Goal: Task Accomplishment & Management: Manage account settings

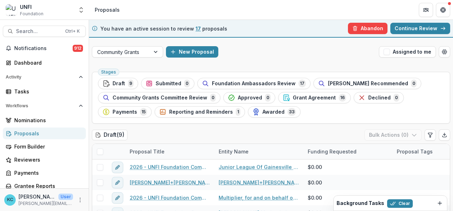
scroll to position [26, 0]
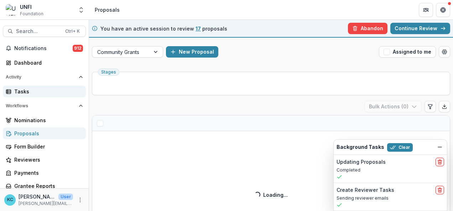
click at [38, 87] on link "Tasks" at bounding box center [44, 92] width 83 height 12
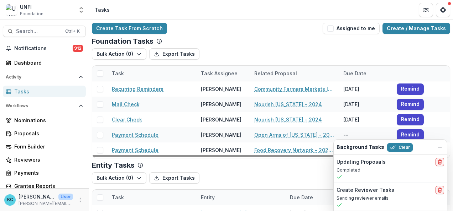
click at [215, 75] on div "Task Assignee" at bounding box center [218, 73] width 45 height 7
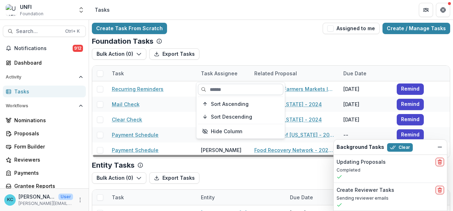
click at [215, 92] on input at bounding box center [240, 89] width 85 height 11
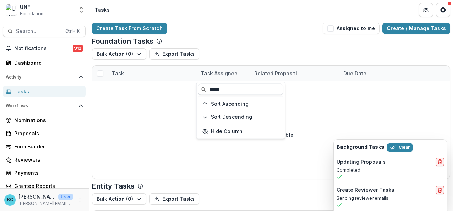
type input "*****"
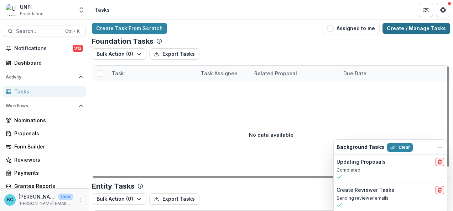
click at [408, 26] on link "Create / Manage Tasks" at bounding box center [416, 28] width 68 height 11
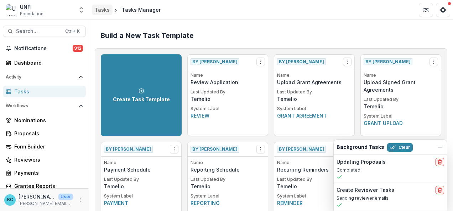
click at [99, 7] on div "Tasks" at bounding box center [102, 9] width 15 height 7
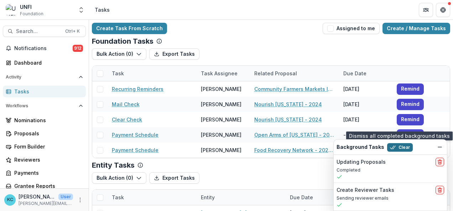
click at [395, 149] on button "Clear" at bounding box center [400, 147] width 26 height 9
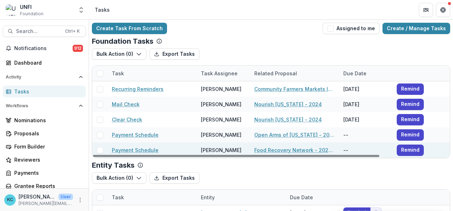
scroll to position [94, 0]
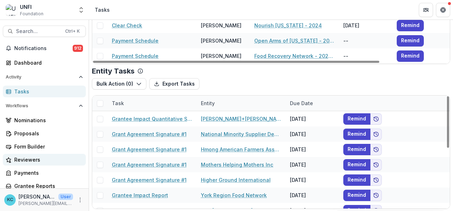
click at [41, 155] on link "Reviewers" at bounding box center [44, 160] width 83 height 12
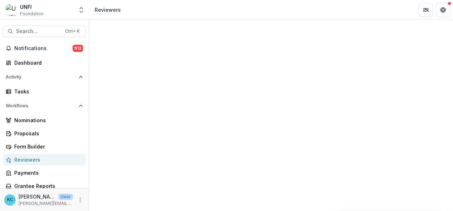
click at [31, 158] on div "Reviewers" at bounding box center [47, 159] width 66 height 7
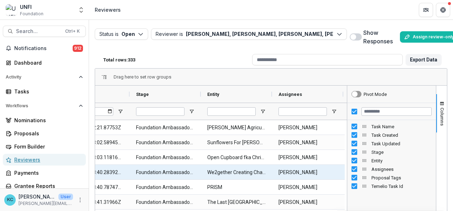
scroll to position [0, 192]
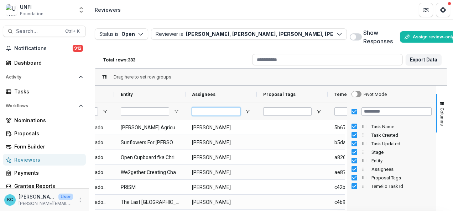
click at [215, 112] on input "Assignees Filter Input" at bounding box center [216, 111] width 48 height 9
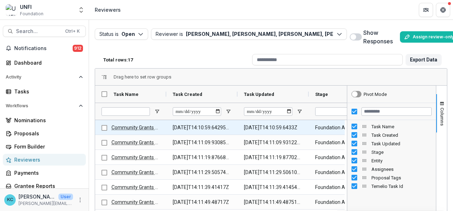
type input "*****"
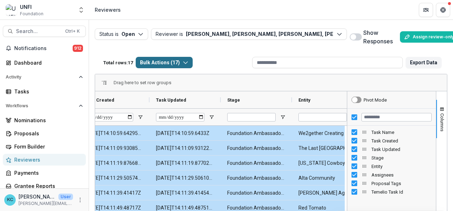
click at [182, 58] on button "Bulk Actions ( 17 )" at bounding box center [164, 62] width 57 height 11
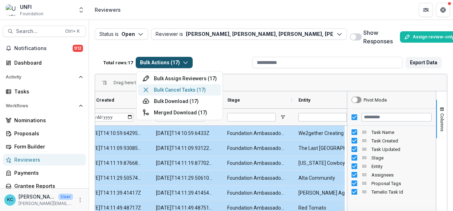
click at [172, 88] on button "Bulk Cancel Tasks ( 17 )" at bounding box center [179, 89] width 83 height 11
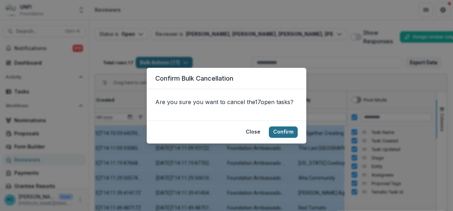
click at [288, 130] on button "Confirm" at bounding box center [283, 132] width 29 height 11
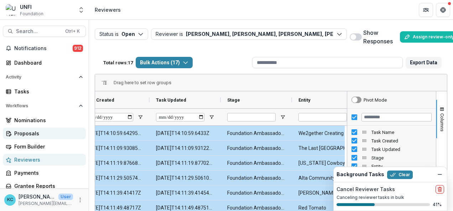
click at [33, 136] on div "Proposals" at bounding box center [47, 133] width 66 height 7
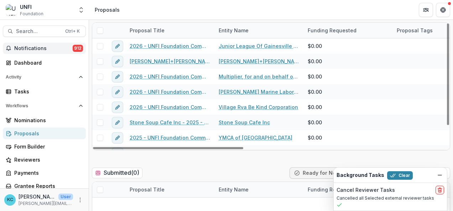
click at [43, 46] on span "Notifications" at bounding box center [43, 49] width 58 height 6
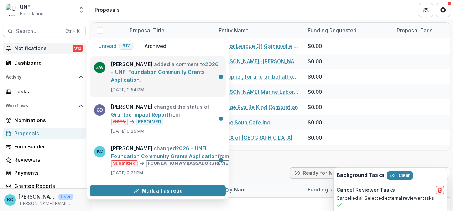
click at [141, 83] on link "2026 - UNFI Foundation Community Grants Application" at bounding box center [164, 72] width 107 height 22
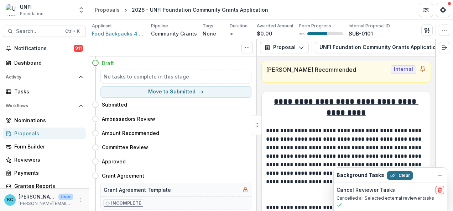
click at [406, 173] on button "Clear" at bounding box center [400, 176] width 26 height 9
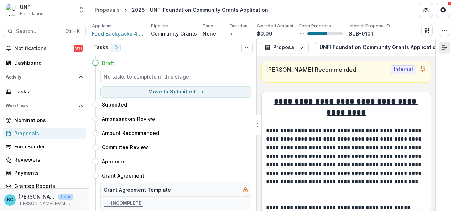
click at [444, 48] on line "Expand right" at bounding box center [444, 48] width 4 height 0
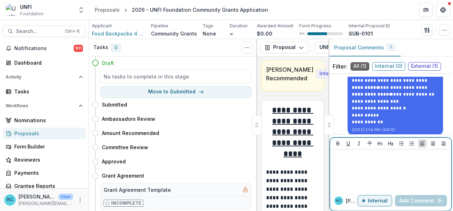
click at [377, 159] on p at bounding box center [390, 157] width 115 height 8
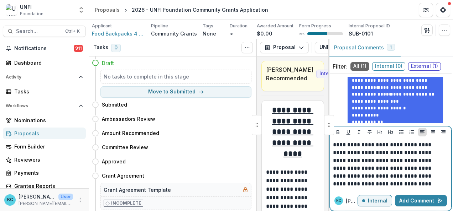
click at [381, 169] on p "**********" at bounding box center [390, 164] width 114 height 47
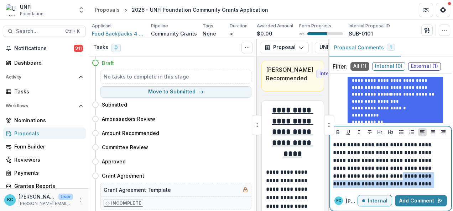
drag, startPoint x: 432, startPoint y: 186, endPoint x: 350, endPoint y: 178, distance: 82.5
click at [350, 178] on p "**********" at bounding box center [390, 164] width 114 height 47
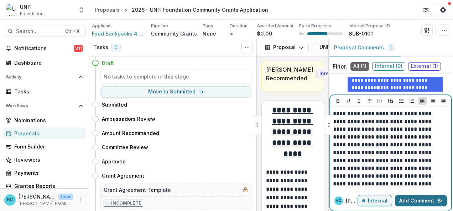
click at [421, 202] on button "Add Comment" at bounding box center [421, 200] width 52 height 11
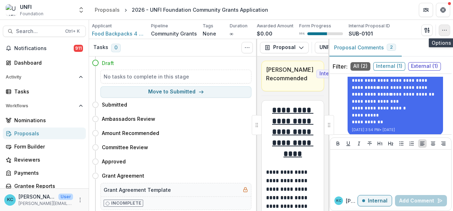
click at [446, 33] on icon "button" at bounding box center [444, 30] width 6 height 6
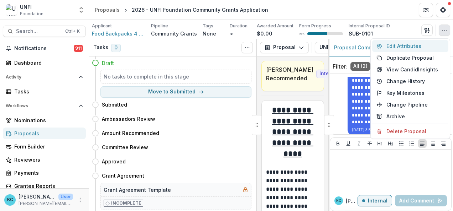
click at [402, 44] on button "Edit Attributes" at bounding box center [410, 46] width 76 height 12
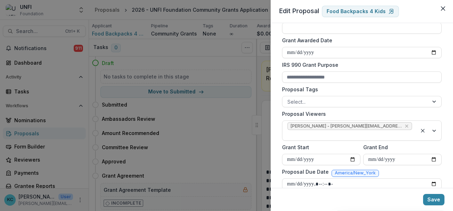
scroll to position [256, 0]
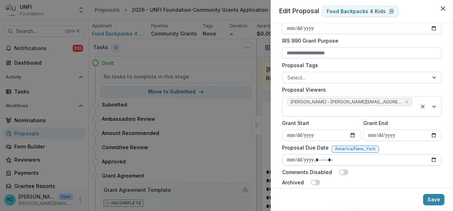
click at [435, 154] on input "Proposal Due Date" at bounding box center [361, 159] width 159 height 11
click at [433, 154] on input "Proposal Due Date" at bounding box center [361, 159] width 159 height 11
type input "**********"
click at [433, 198] on button "Save" at bounding box center [433, 199] width 21 height 11
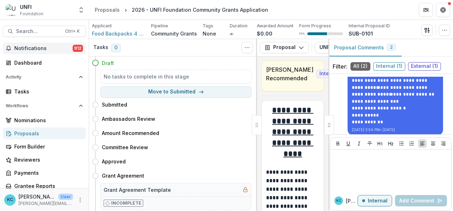
click at [48, 49] on span "Notifications" at bounding box center [43, 49] width 58 height 6
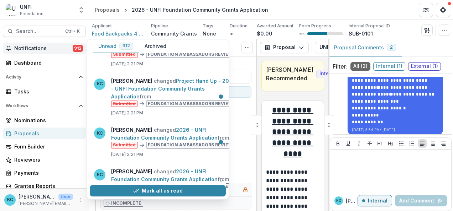
scroll to position [0, 0]
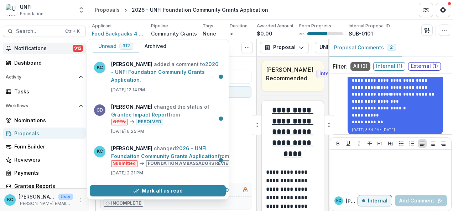
click at [32, 132] on div "Proposals" at bounding box center [47, 133] width 66 height 7
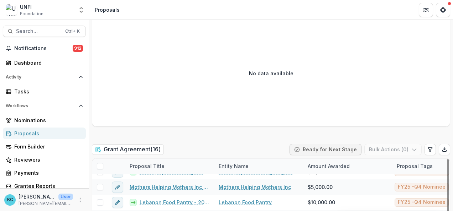
scroll to position [1039, 0]
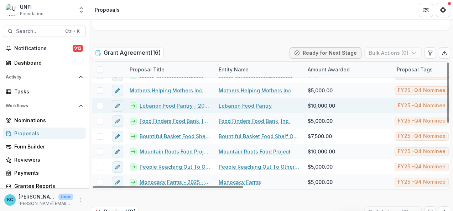
click at [152, 102] on link "Lebanon Food Pantry - 2025 - UNFI Foundation Community Grants Application" at bounding box center [175, 105] width 70 height 7
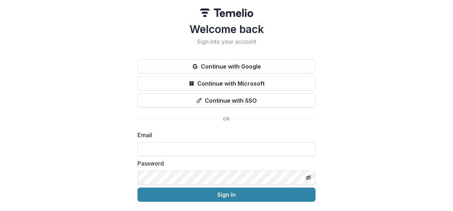
type input "**********"
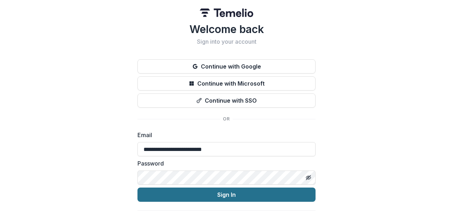
click at [219, 196] on button "Sign In" at bounding box center [226, 195] width 178 height 14
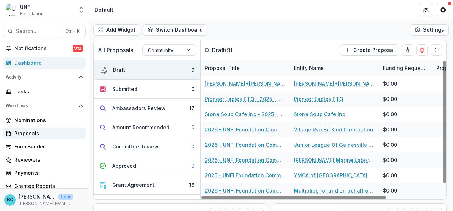
click at [38, 132] on div "Proposals" at bounding box center [47, 133] width 66 height 7
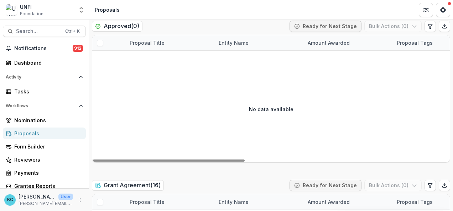
scroll to position [1059, 0]
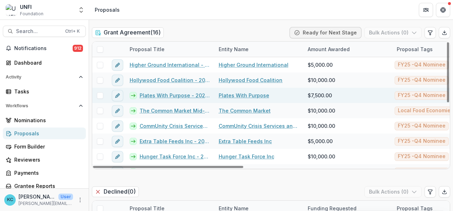
click at [169, 93] on link "Plates With Purpose - 2025 - UNFI Foundation Community Grants Application" at bounding box center [175, 95] width 70 height 7
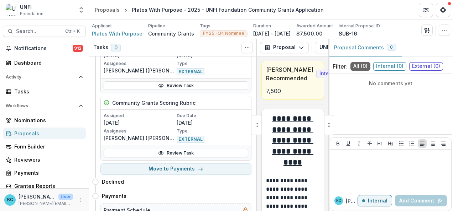
scroll to position [816, 0]
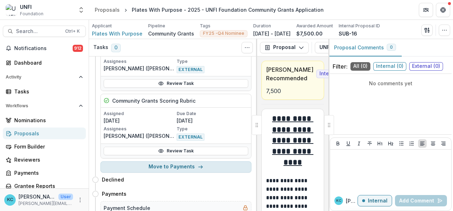
click at [172, 162] on button "Move to Payments" at bounding box center [175, 167] width 151 height 11
select select "********"
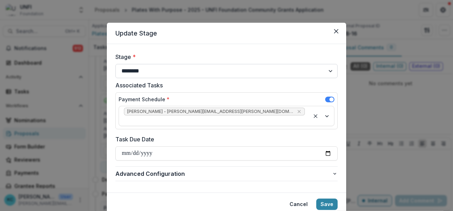
click at [192, 72] on select "**********" at bounding box center [226, 71] width 222 height 14
click at [115, 64] on select "**********" at bounding box center [226, 71] width 222 height 14
click at [324, 199] on button "Save" at bounding box center [326, 204] width 21 height 11
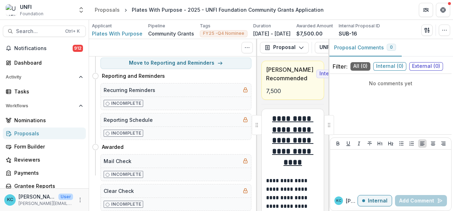
scroll to position [0, 0]
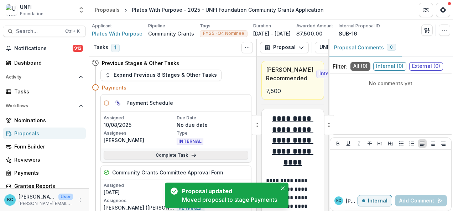
click at [167, 154] on link "Complete Task" at bounding box center [176, 155] width 144 height 9
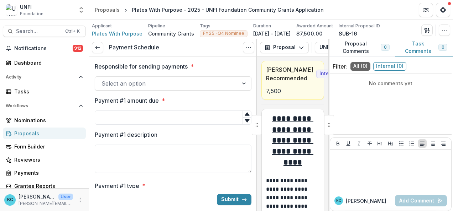
click at [154, 84] on div at bounding box center [166, 84] width 130 height 10
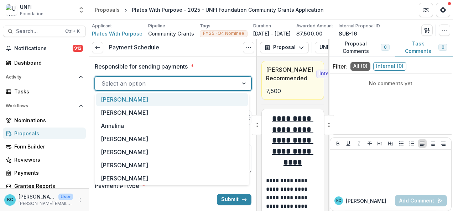
click at [143, 101] on div "[PERSON_NAME]" at bounding box center [172, 99] width 152 height 13
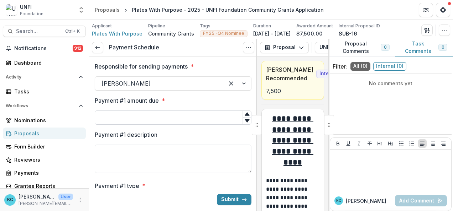
click at [138, 112] on input "Payment #1 amount due *" at bounding box center [173, 118] width 157 height 14
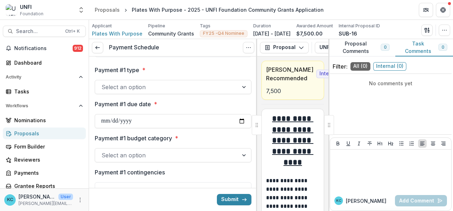
scroll to position [116, 0]
type input "****"
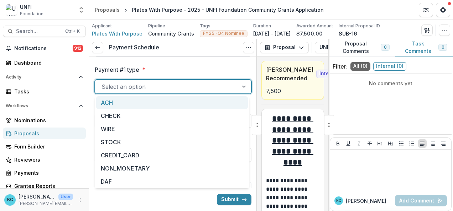
click at [137, 90] on div at bounding box center [166, 87] width 130 height 10
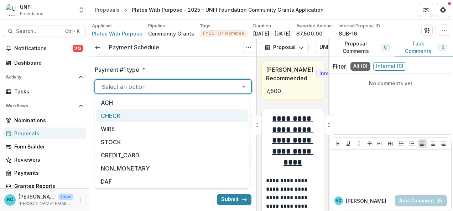
click at [117, 118] on div "CHECK" at bounding box center [172, 116] width 152 height 13
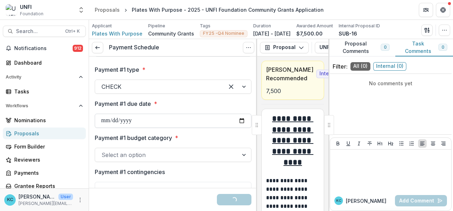
click at [130, 122] on input "Payment #1 due date *" at bounding box center [173, 121] width 157 height 14
click at [239, 115] on input "Payment #1 due date *" at bounding box center [173, 121] width 157 height 14
click at [238, 121] on input "Payment #1 due date *" at bounding box center [173, 121] width 157 height 14
type input "**********"
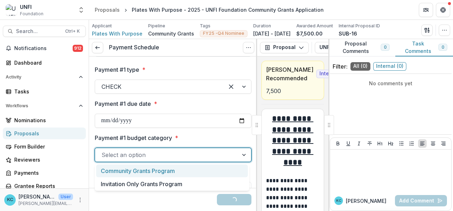
click at [140, 154] on div at bounding box center [166, 155] width 130 height 10
click at [136, 170] on div "Community Grants Program" at bounding box center [172, 171] width 152 height 13
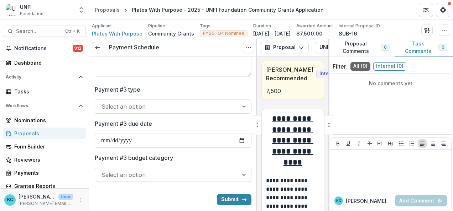
scroll to position [595, 0]
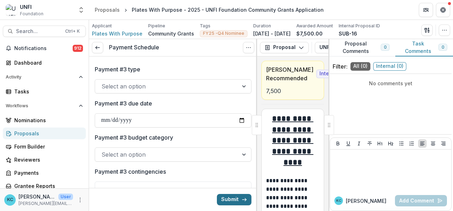
click at [228, 200] on button "Submit" at bounding box center [234, 199] width 35 height 11
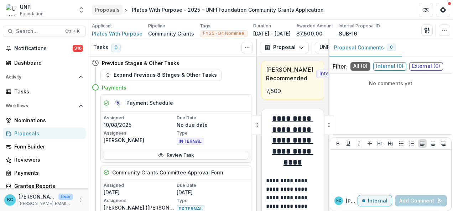
click at [107, 9] on div "Proposals" at bounding box center [107, 9] width 25 height 7
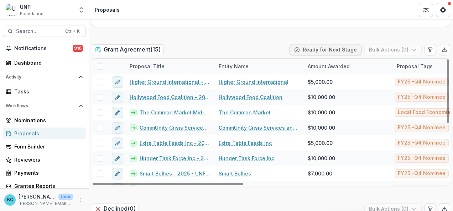
scroll to position [1042, 0]
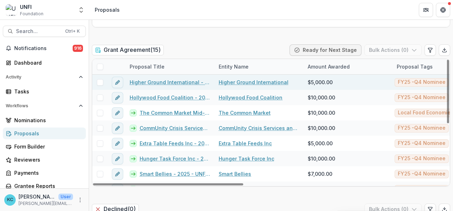
click at [169, 79] on link "Higher Ground International - 2025 - UNFI Foundation Community Grants Applicati…" at bounding box center [170, 82] width 80 height 7
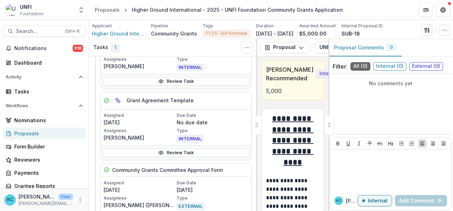
scroll to position [38, 0]
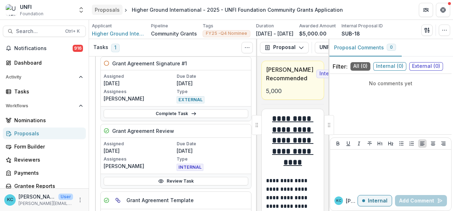
click at [101, 9] on div "Proposals" at bounding box center [107, 9] width 25 height 7
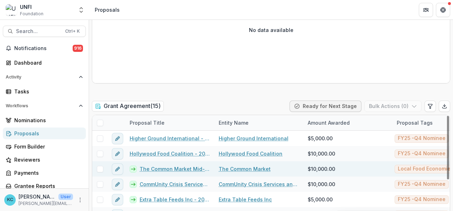
click at [176, 167] on link "The Common Market Mid-Atlantic - 2025 - UNFI Foundation Community Grants Applic…" at bounding box center [175, 168] width 70 height 7
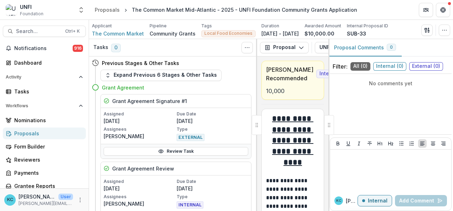
click at [164, 119] on p "[DATE]" at bounding box center [140, 120] width 72 height 7
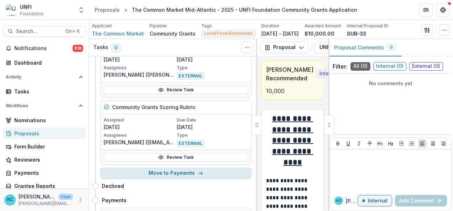
scroll to position [738, 0]
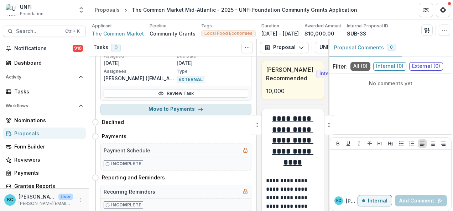
click at [163, 104] on button "Move to Payments" at bounding box center [175, 109] width 151 height 11
select select "********"
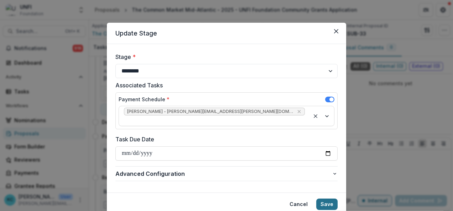
click at [322, 199] on button "Save" at bounding box center [326, 204] width 21 height 11
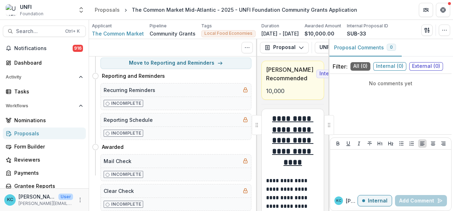
scroll to position [0, 0]
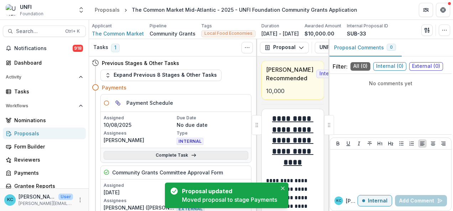
click at [175, 154] on link "Complete Task" at bounding box center [176, 155] width 144 height 9
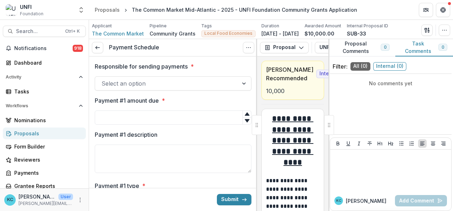
click at [181, 86] on div at bounding box center [166, 84] width 130 height 10
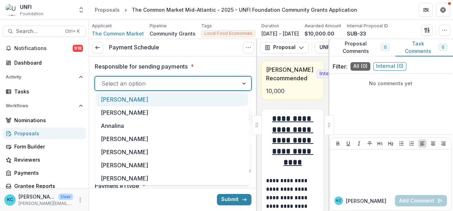
click at [149, 98] on div "[PERSON_NAME]" at bounding box center [172, 99] width 152 height 13
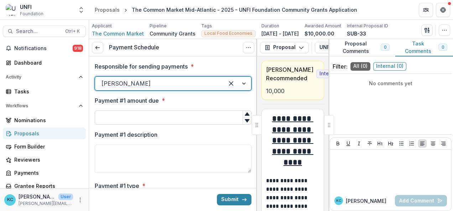
click at [142, 112] on input "Payment #1 amount due *" at bounding box center [173, 118] width 157 height 14
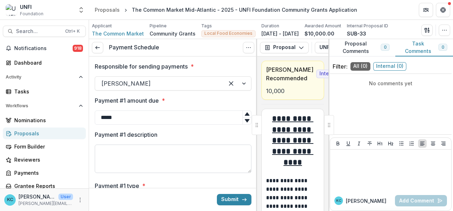
scroll to position [78, 0]
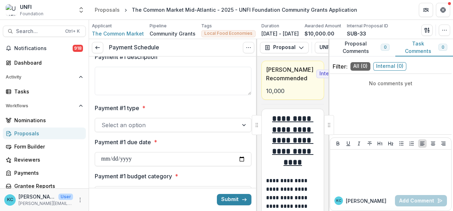
type input "*****"
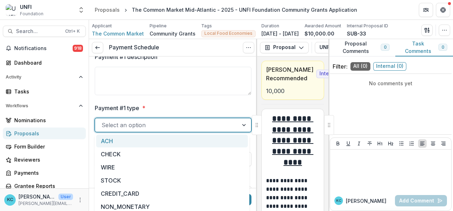
click at [144, 125] on div at bounding box center [166, 125] width 130 height 10
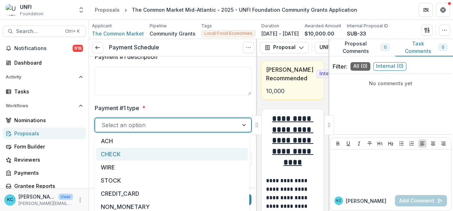
click at [130, 151] on div "CHECK" at bounding box center [172, 154] width 152 height 13
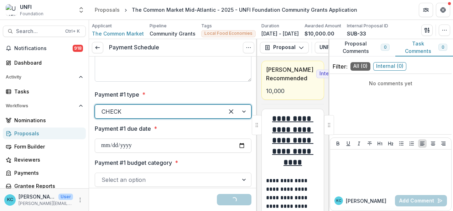
scroll to position [104, 0]
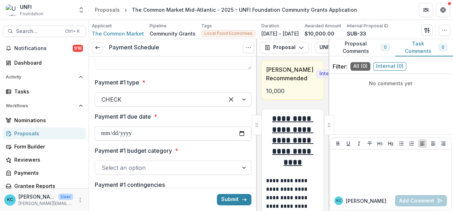
click at [239, 139] on input "Payment #1 due date *" at bounding box center [173, 134] width 157 height 14
click at [153, 127] on input "Payment #1 due date *" at bounding box center [173, 134] width 157 height 14
click at [242, 135] on input "Payment #1 due date *" at bounding box center [173, 134] width 157 height 14
type input "**********"
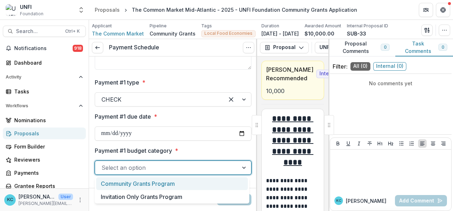
click at [149, 168] on div at bounding box center [166, 168] width 130 height 10
click at [130, 180] on div "Community Grants Program" at bounding box center [172, 184] width 152 height 13
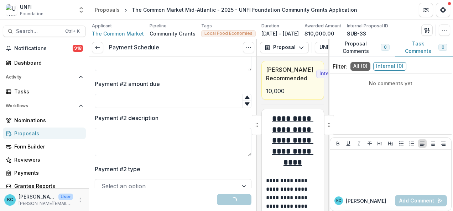
scroll to position [258, 0]
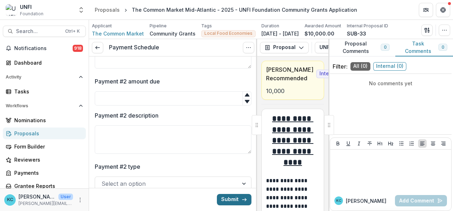
click at [230, 199] on button "Submit" at bounding box center [234, 199] width 35 height 11
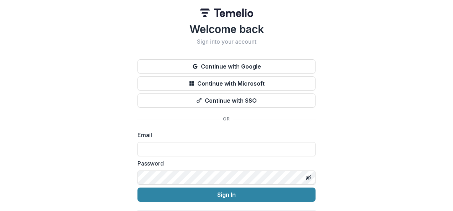
type input "**********"
click at [230, 199] on button "Sign In" at bounding box center [226, 195] width 178 height 14
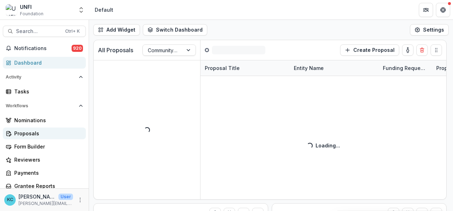
click at [39, 132] on div "Proposals" at bounding box center [47, 133] width 66 height 7
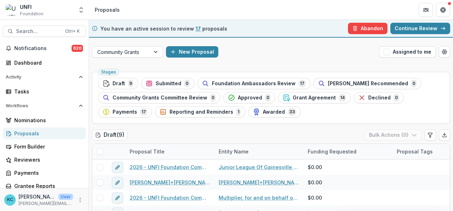
click at [206, 137] on div "Draft ( 9 ) Bulk Actions ( 0 )" at bounding box center [271, 137] width 358 height 14
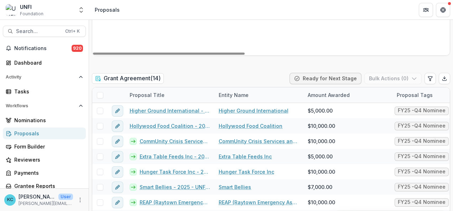
scroll to position [1044, 0]
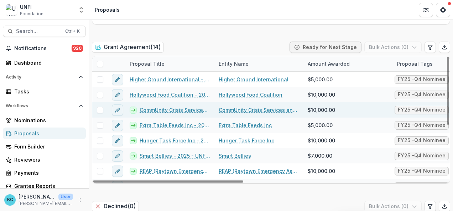
click at [164, 111] on link "CommUnity Crisis Services and Food Bank - 2025 - UNFI Foundation Community Gran…" at bounding box center [175, 109] width 70 height 7
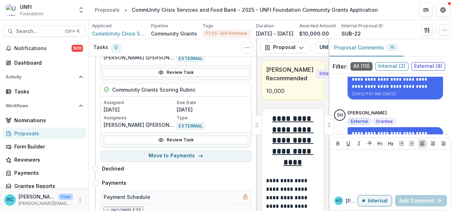
scroll to position [759, 0]
click at [158, 151] on button "Move to Payments" at bounding box center [175, 155] width 151 height 11
select select "********"
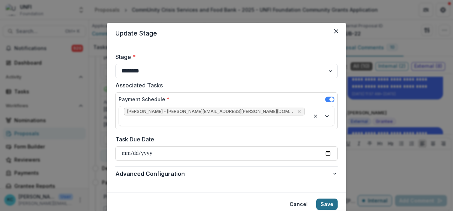
click at [332, 199] on button "Save" at bounding box center [326, 204] width 21 height 11
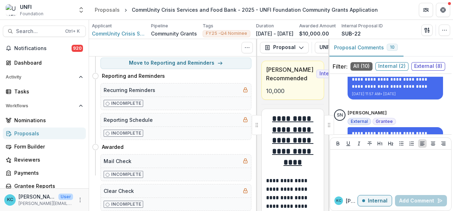
scroll to position [0, 0]
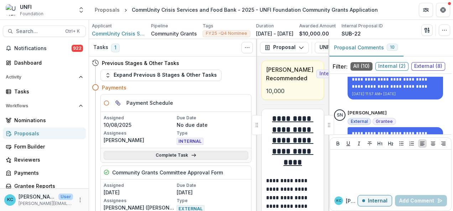
click at [164, 153] on link "Complete Task" at bounding box center [176, 155] width 144 height 9
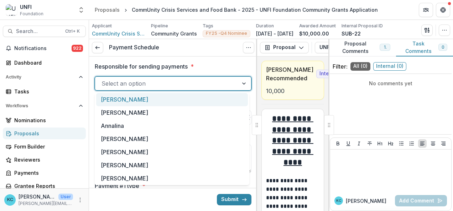
click at [166, 84] on div at bounding box center [166, 84] width 130 height 10
click at [139, 102] on div "[PERSON_NAME]" at bounding box center [172, 99] width 152 height 13
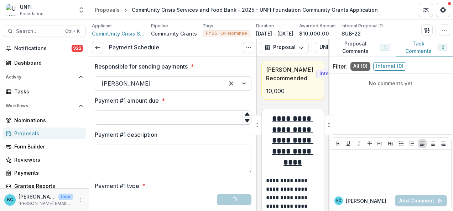
click at [134, 117] on input "Payment #1 amount due *" at bounding box center [173, 118] width 157 height 14
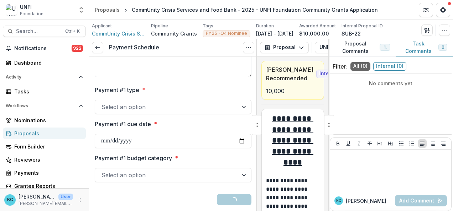
type input "*****"
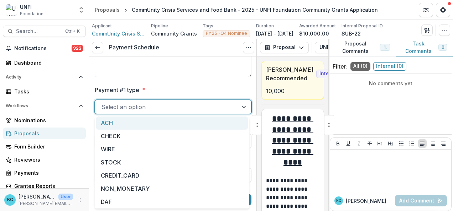
click at [143, 106] on div at bounding box center [166, 107] width 130 height 10
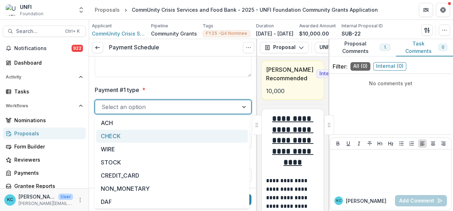
click at [115, 133] on div "CHECK" at bounding box center [172, 136] width 152 height 13
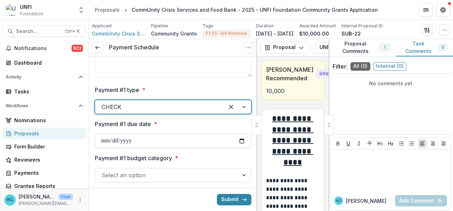
click at [130, 137] on input "Payment #1 due date *" at bounding box center [173, 141] width 157 height 14
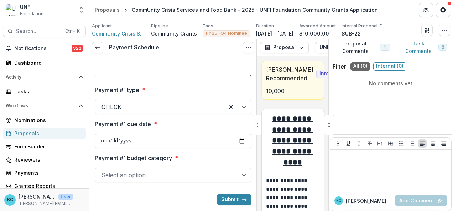
click at [242, 139] on input "Payment #1 due date *" at bounding box center [173, 141] width 157 height 14
type input "**********"
click at [174, 174] on div at bounding box center [166, 175] width 130 height 10
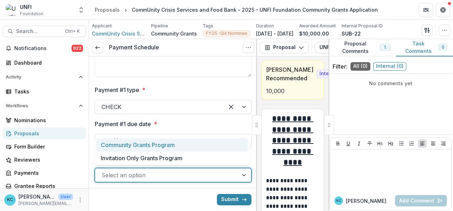
click at [148, 146] on div "Community Grants Program" at bounding box center [172, 145] width 152 height 13
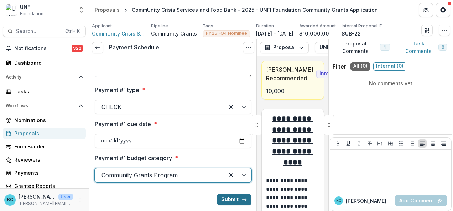
click at [233, 200] on button "Submit" at bounding box center [234, 199] width 35 height 11
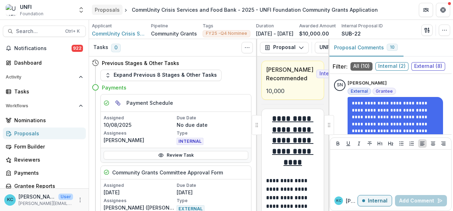
click at [106, 10] on div "Proposals" at bounding box center [107, 9] width 25 height 7
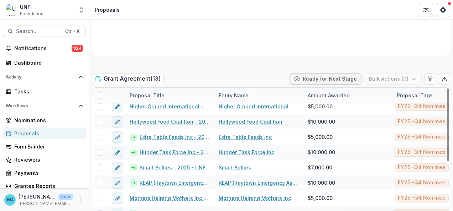
scroll to position [4, 0]
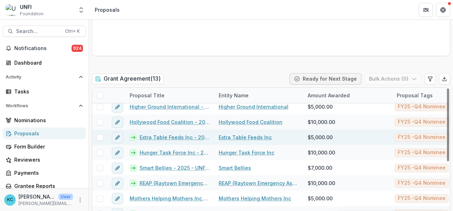
click at [178, 137] on link "Extra Table Feeds Inc - 2025 - UNFI Foundation Community Grants Application" at bounding box center [175, 137] width 70 height 7
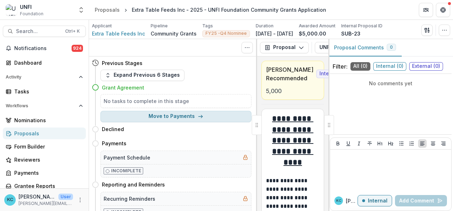
click at [169, 120] on button "Move to Payments" at bounding box center [175, 116] width 151 height 11
select select "********"
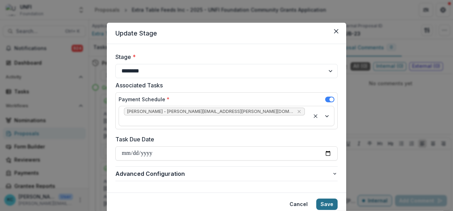
click at [321, 199] on button "Save" at bounding box center [326, 204] width 21 height 11
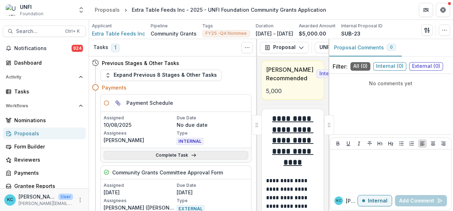
click at [169, 154] on link "Complete Task" at bounding box center [176, 155] width 144 height 9
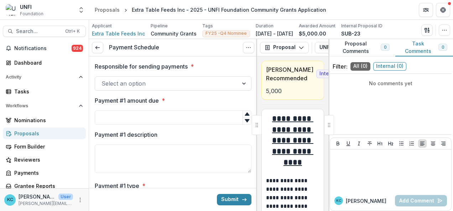
click at [171, 87] on div at bounding box center [166, 84] width 130 height 10
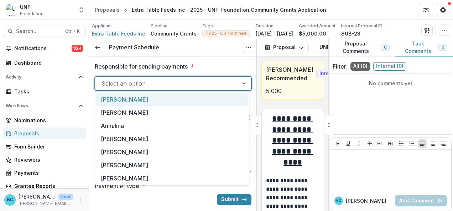
click at [149, 99] on div "[PERSON_NAME]" at bounding box center [172, 99] width 152 height 13
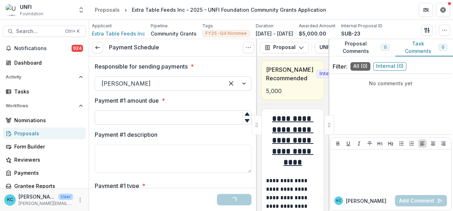
click at [143, 119] on input "Payment #1 amount due *" at bounding box center [173, 118] width 157 height 14
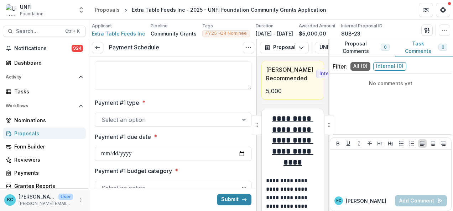
type input "****"
click at [142, 123] on div at bounding box center [166, 120] width 130 height 10
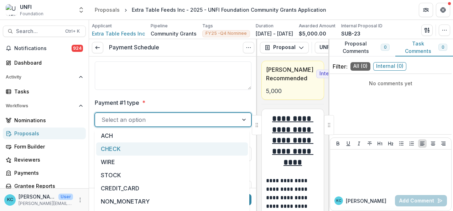
click at [118, 149] on div "CHECK" at bounding box center [172, 149] width 152 height 13
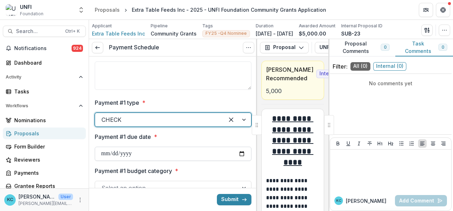
click at [138, 149] on input "Payment #1 due date *" at bounding box center [173, 154] width 157 height 14
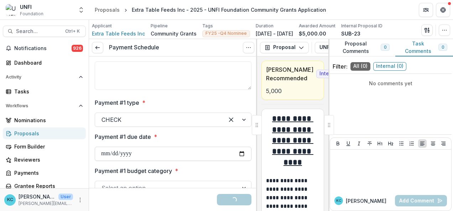
click at [240, 155] on input "Payment #1 due date *" at bounding box center [173, 154] width 157 height 14
type input "**********"
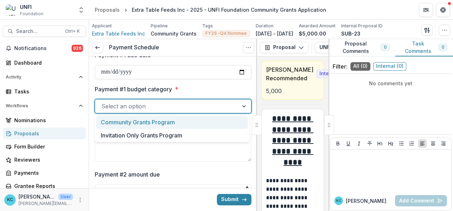
click at [190, 107] on div at bounding box center [166, 106] width 130 height 10
click at [165, 123] on div "Community Grants Program" at bounding box center [172, 122] width 152 height 13
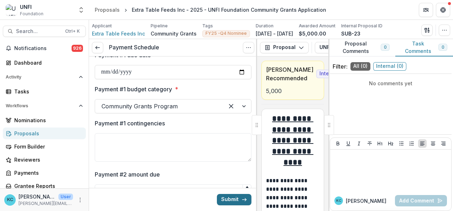
click at [222, 200] on button "Submit" at bounding box center [234, 199] width 35 height 11
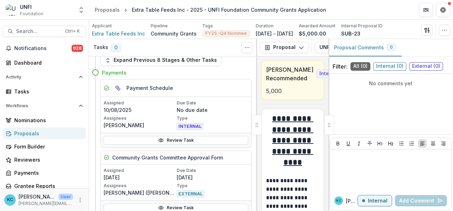
scroll to position [45, 0]
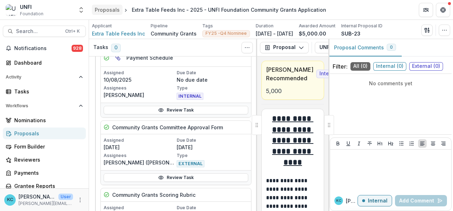
click at [109, 7] on div "Proposals" at bounding box center [107, 9] width 25 height 7
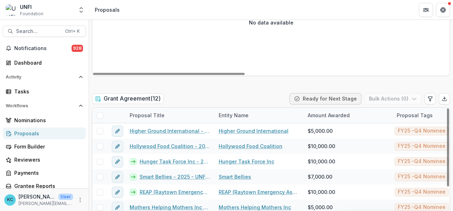
scroll to position [1026, 0]
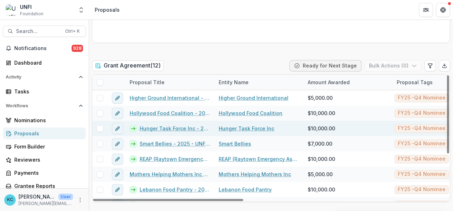
click at [172, 126] on link "Hunger Task Force Inc - 2025 - UNFI Foundation Community Grants Application" at bounding box center [175, 128] width 70 height 7
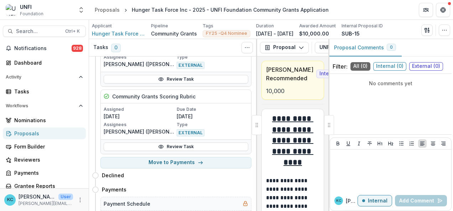
scroll to position [988, 0]
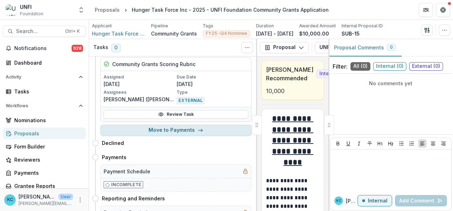
click at [165, 125] on button "Move to Payments" at bounding box center [175, 130] width 151 height 11
select select "********"
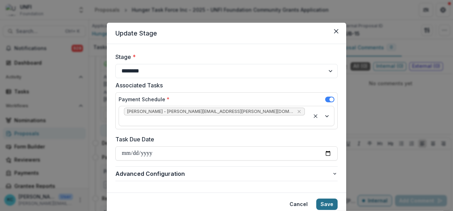
click at [328, 199] on button "Save" at bounding box center [326, 204] width 21 height 11
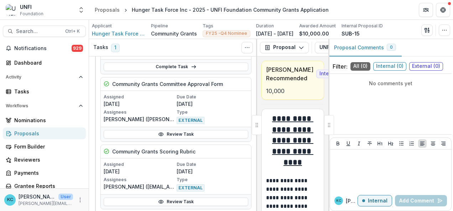
scroll to position [7, 0]
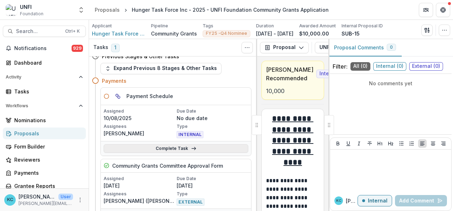
click at [160, 147] on link "Complete Task" at bounding box center [176, 148] width 144 height 9
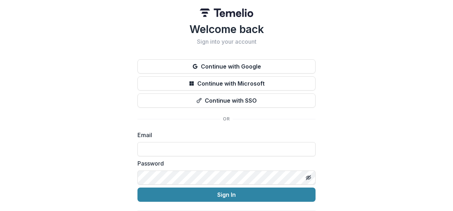
type input "**********"
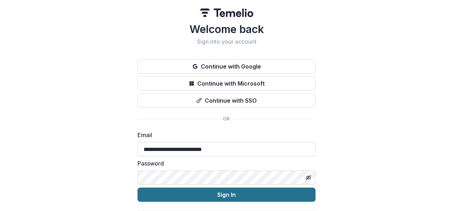
click at [215, 197] on button "Sign In" at bounding box center [226, 195] width 178 height 14
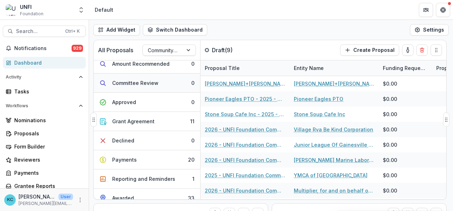
scroll to position [64, 0]
click at [147, 124] on button "Grant Agreement 11" at bounding box center [147, 121] width 106 height 19
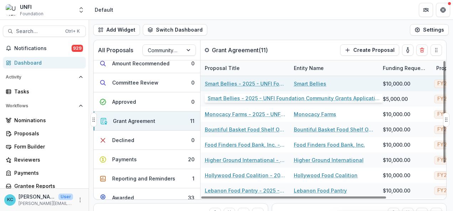
click at [251, 84] on link "Smart Bellies - 2025 - UNFI Foundation Community Grants Application" at bounding box center [245, 83] width 80 height 7
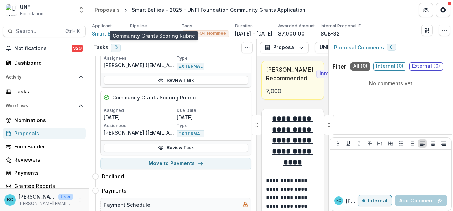
scroll to position [767, 0]
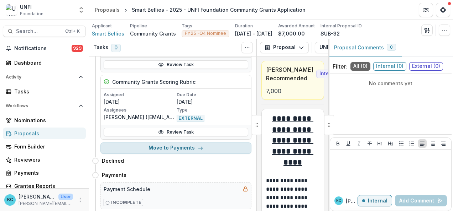
click at [162, 143] on button "Move to Payments" at bounding box center [175, 148] width 151 height 11
select select "********"
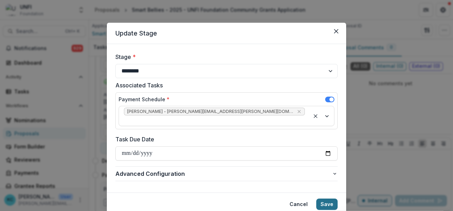
click at [333, 199] on button "Save" at bounding box center [326, 204] width 21 height 11
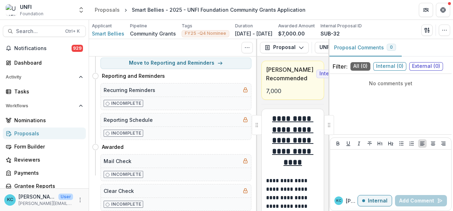
scroll to position [0, 0]
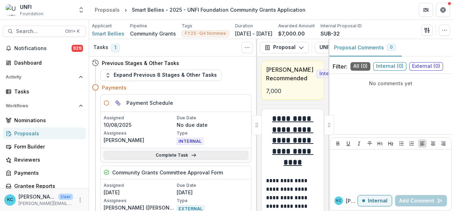
click at [179, 154] on link "Complete Task" at bounding box center [176, 155] width 144 height 9
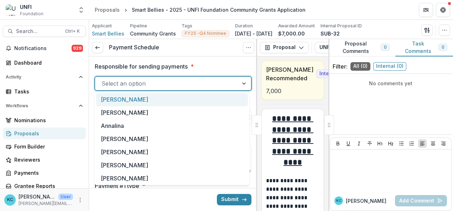
click at [146, 82] on div at bounding box center [166, 84] width 130 height 10
click at [133, 102] on div "[PERSON_NAME]" at bounding box center [172, 99] width 152 height 13
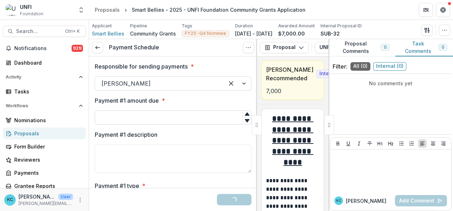
click at [128, 120] on input "Payment #1 amount due *" at bounding box center [173, 118] width 157 height 14
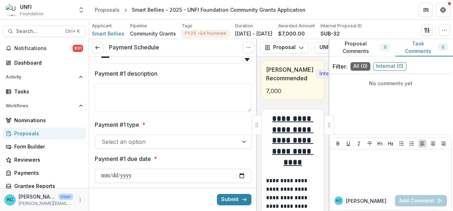
type input "****"
click at [158, 146] on div at bounding box center [166, 142] width 130 height 10
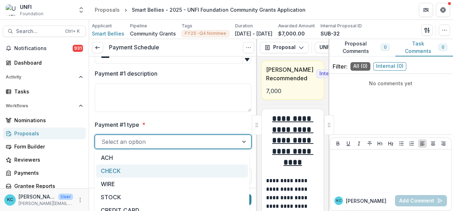
click at [128, 169] on div "CHECK" at bounding box center [172, 171] width 152 height 13
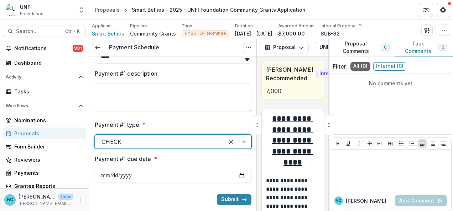
click at [135, 177] on input "Payment #1 due date *" at bounding box center [173, 176] width 157 height 14
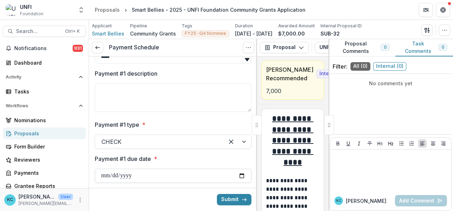
click at [239, 174] on input "Payment #1 due date *" at bounding box center [173, 176] width 157 height 14
type input "**********"
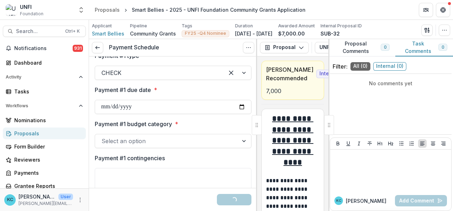
scroll to position [131, 0]
click at [155, 137] on div at bounding box center [166, 141] width 130 height 10
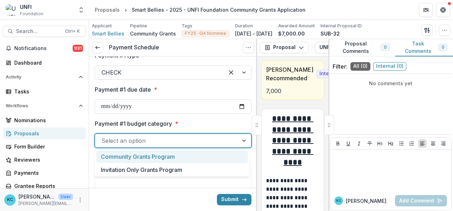
click at [137, 156] on div "Community Grants Program" at bounding box center [172, 157] width 152 height 13
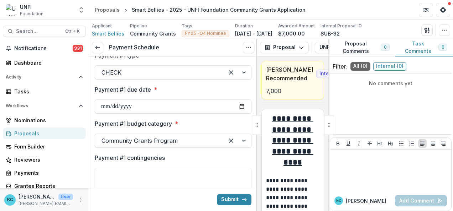
click at [230, 196] on button "Submit" at bounding box center [234, 199] width 35 height 11
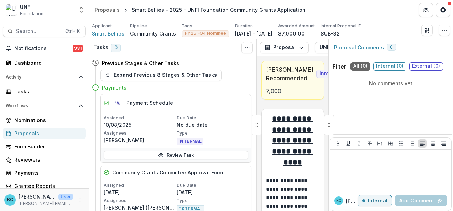
click at [22, 136] on div "Proposals" at bounding box center [47, 133] width 66 height 7
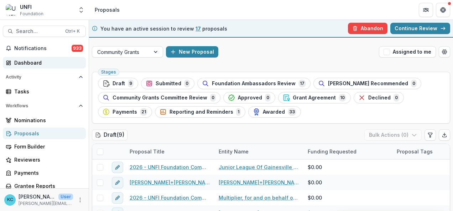
click at [27, 62] on div "Dashboard" at bounding box center [47, 62] width 66 height 7
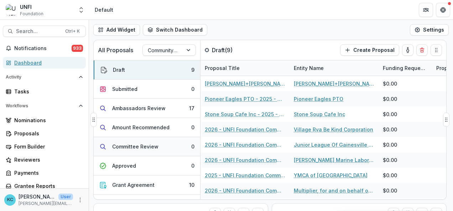
scroll to position [70, 0]
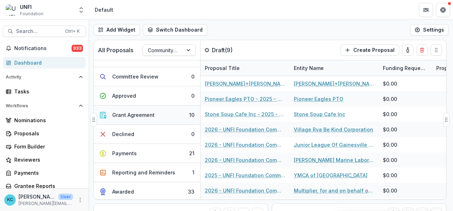
click at [134, 116] on div "Grant Agreement" at bounding box center [133, 114] width 42 height 7
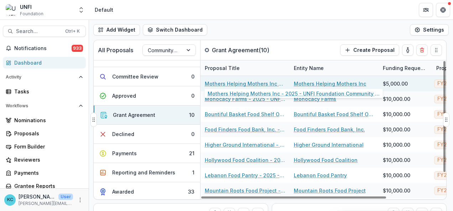
scroll to position [0, 0]
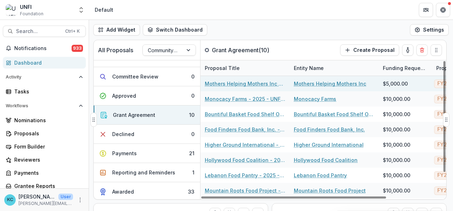
click at [238, 81] on link "Mothers Helping Mothers Inc - 2025 - UNFI Foundation Community Grants Applicati…" at bounding box center [245, 83] width 80 height 7
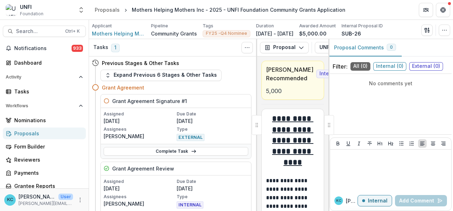
click at [170, 117] on p "[DATE]" at bounding box center [140, 120] width 72 height 7
click at [102, 9] on div "Proposals" at bounding box center [107, 9] width 25 height 7
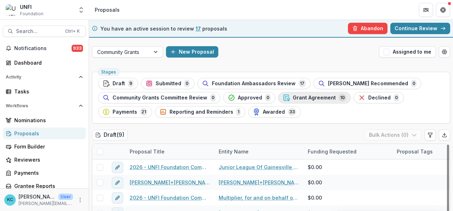
click at [294, 96] on span "Grant Agreement" at bounding box center [314, 98] width 43 height 6
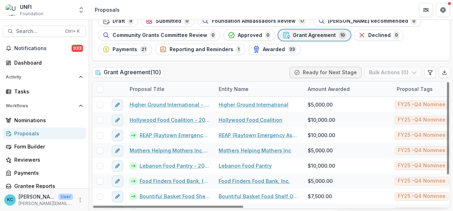
scroll to position [36, 0]
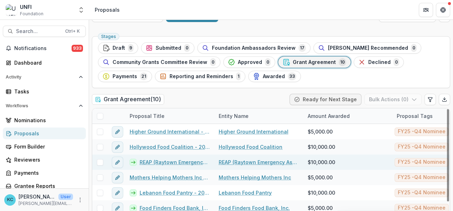
click at [167, 164] on link "REAP (Raytown Emergency Assistance Program) - 2025 - UNFI Foundation Community …" at bounding box center [175, 162] width 70 height 7
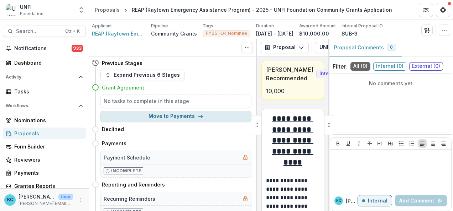
click at [162, 117] on button "Move to Payments" at bounding box center [175, 116] width 151 height 11
select select "********"
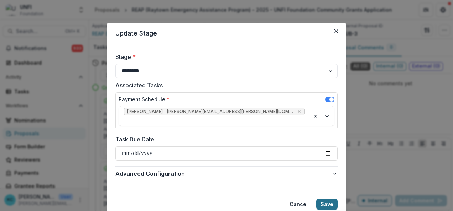
click at [325, 199] on button "Save" at bounding box center [326, 204] width 21 height 11
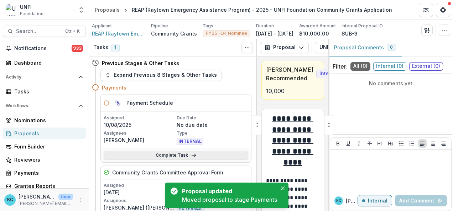
click at [160, 153] on link "Complete Task" at bounding box center [176, 155] width 144 height 9
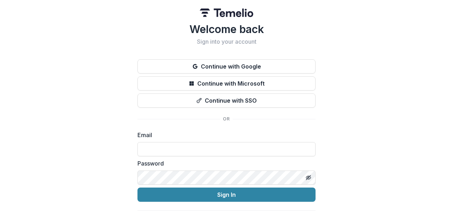
type input "**********"
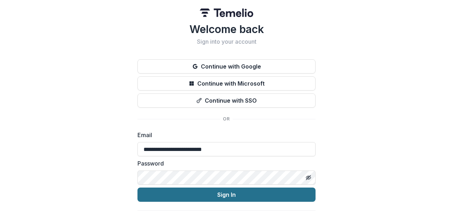
click at [195, 196] on button "Sign In" at bounding box center [226, 195] width 178 height 14
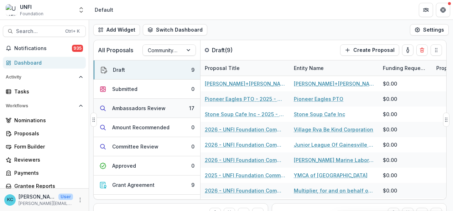
scroll to position [21, 0]
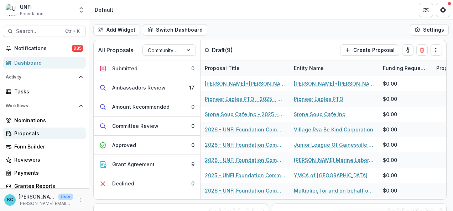
click at [43, 135] on div "Proposals" at bounding box center [47, 133] width 66 height 7
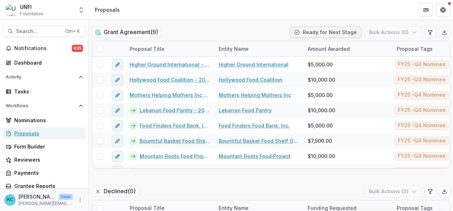
scroll to position [1059, 0]
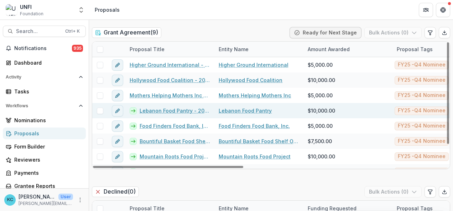
click at [151, 111] on link "Lebanon Food Pantry - 2025 - UNFI Foundation Community Grants Application" at bounding box center [175, 110] width 70 height 7
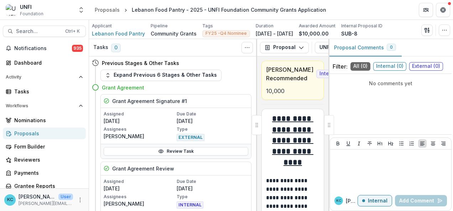
click at [152, 114] on p "Assigned" at bounding box center [140, 114] width 72 height 6
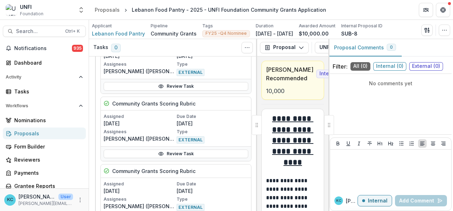
scroll to position [691, 0]
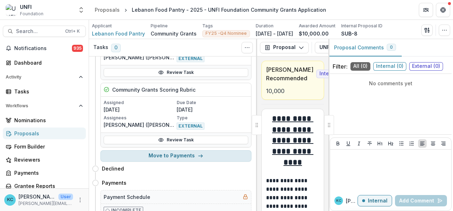
click at [159, 151] on button "Move to Payments" at bounding box center [175, 156] width 151 height 11
select select "********"
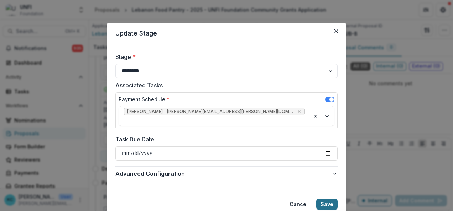
click at [326, 199] on button "Save" at bounding box center [326, 204] width 21 height 11
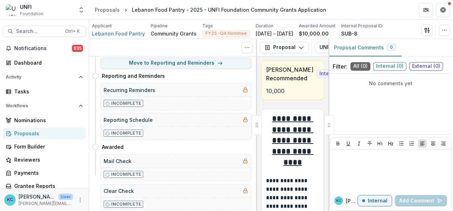
scroll to position [0, 0]
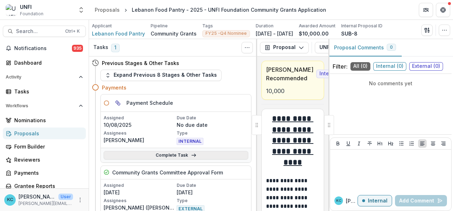
click at [167, 153] on link "Complete Task" at bounding box center [176, 155] width 144 height 9
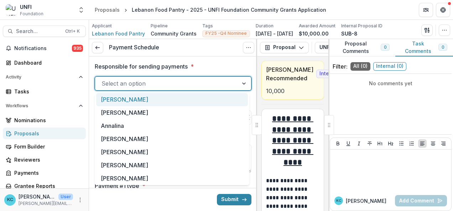
click at [158, 87] on div at bounding box center [166, 84] width 130 height 10
click at [142, 100] on div "[PERSON_NAME]" at bounding box center [172, 99] width 152 height 13
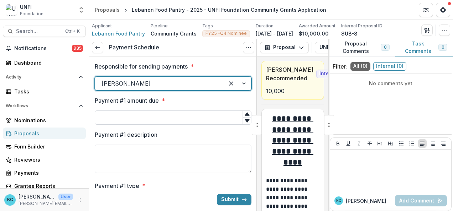
click at [140, 111] on input "Payment #1 amount due *" at bounding box center [173, 118] width 157 height 14
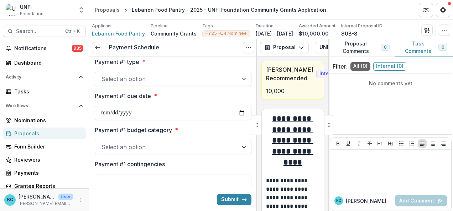
scroll to position [125, 0]
type input "*****"
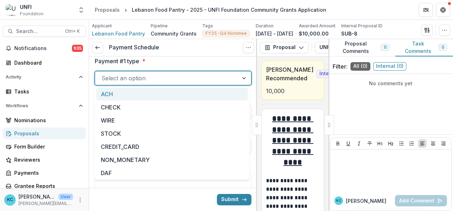
click at [143, 73] on div at bounding box center [166, 78] width 130 height 10
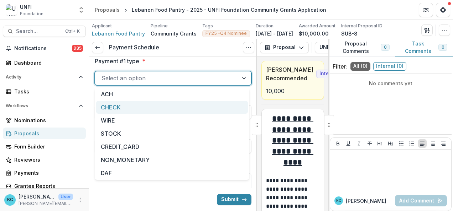
click at [115, 104] on div "CHECK" at bounding box center [172, 107] width 152 height 13
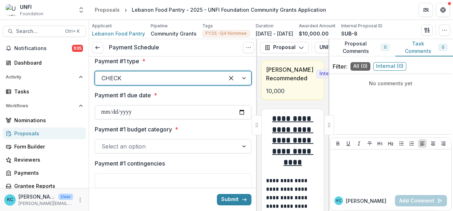
click at [125, 113] on input "Payment #1 due date *" at bounding box center [173, 112] width 157 height 14
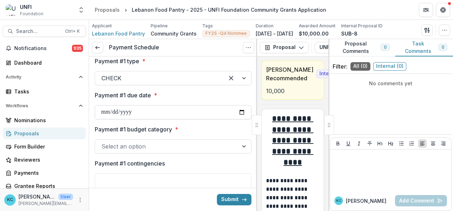
click at [238, 112] on input "Payment #1 due date *" at bounding box center [173, 112] width 157 height 14
type input "**********"
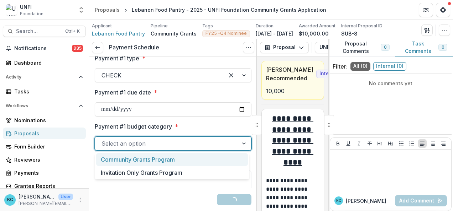
click at [206, 146] on div at bounding box center [166, 144] width 130 height 10
click at [161, 159] on div "Community Grants Program" at bounding box center [172, 159] width 152 height 13
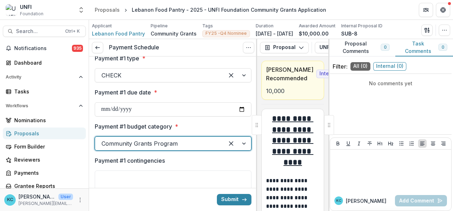
click at [227, 200] on button "Submit" at bounding box center [234, 199] width 35 height 11
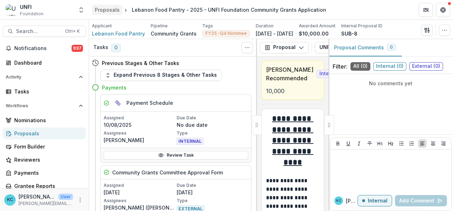
click at [106, 12] on div "Proposals" at bounding box center [107, 9] width 25 height 7
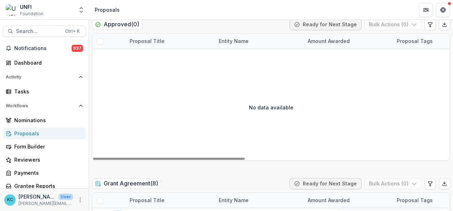
scroll to position [1062, 0]
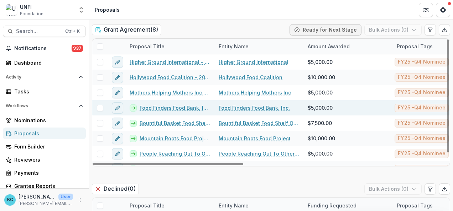
click at [160, 105] on link "Food Finders Food Bank, Inc. - 2025 - UNFI Foundation Community Grants Applicat…" at bounding box center [175, 107] width 70 height 7
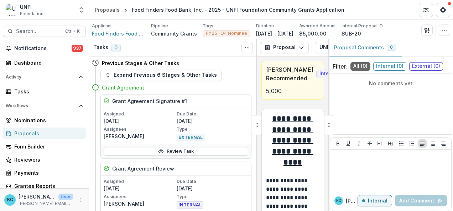
click at [155, 115] on p "Assigned" at bounding box center [140, 114] width 72 height 6
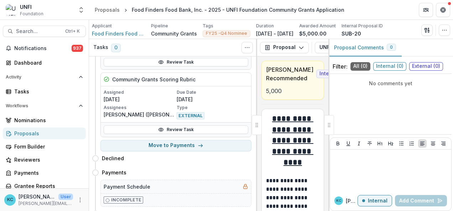
scroll to position [906, 0]
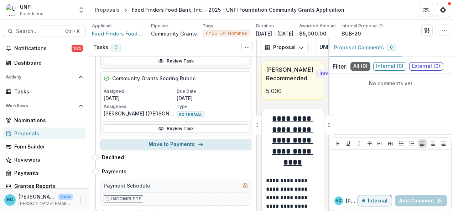
click at [157, 139] on button "Move to Payments" at bounding box center [175, 144] width 151 height 11
select select "********"
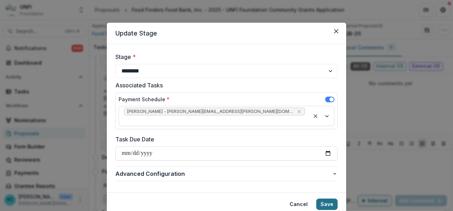
click at [325, 199] on button "Save" at bounding box center [326, 204] width 21 height 11
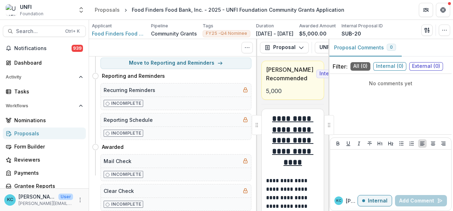
scroll to position [0, 0]
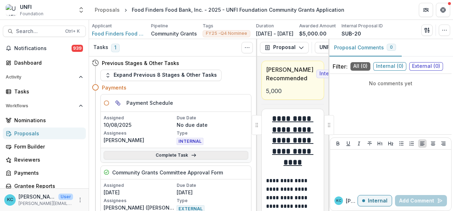
click at [174, 154] on link "Complete Task" at bounding box center [176, 155] width 144 height 9
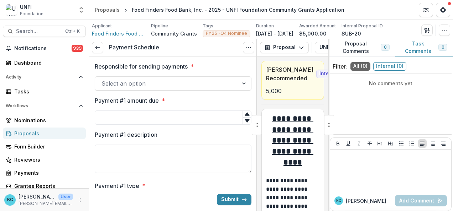
click at [137, 79] on div at bounding box center [166, 84] width 130 height 10
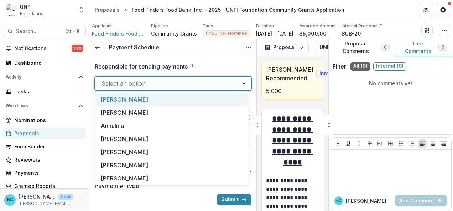
click at [121, 95] on div "[PERSON_NAME]" at bounding box center [172, 99] width 152 height 13
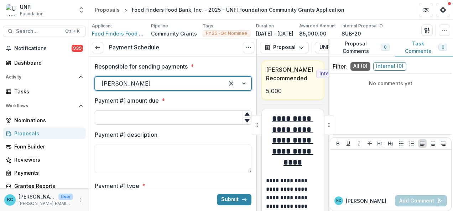
click at [128, 113] on input "Payment #1 amount due *" at bounding box center [173, 118] width 157 height 14
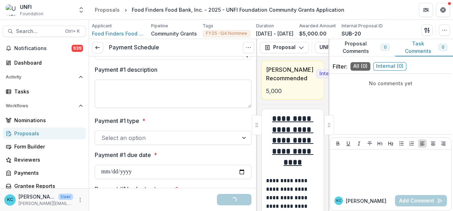
scroll to position [72, 0]
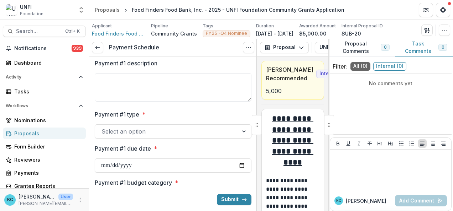
type input "****"
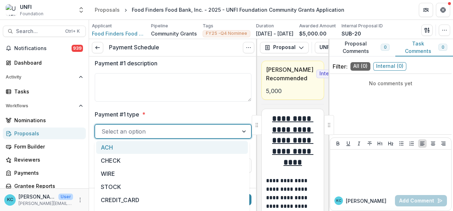
click at [142, 131] on div at bounding box center [166, 132] width 130 height 10
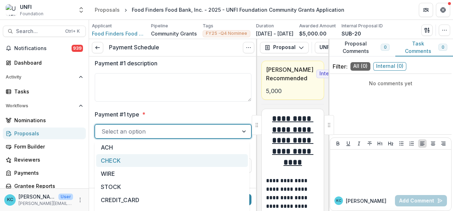
click at [115, 158] on div "CHECK" at bounding box center [172, 160] width 152 height 13
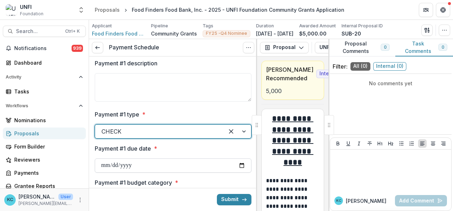
click at [123, 168] on input "Payment #1 due date *" at bounding box center [173, 166] width 157 height 14
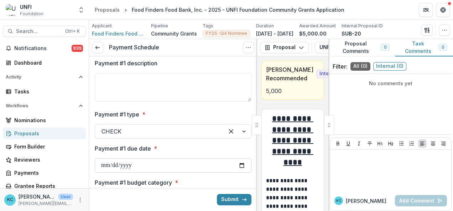
click at [236, 167] on input "Payment #1 due date *" at bounding box center [173, 166] width 157 height 14
type input "**********"
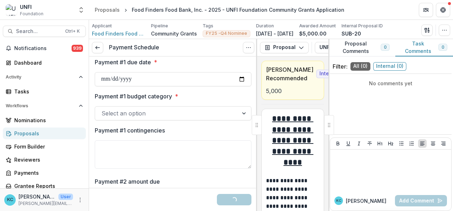
click at [145, 118] on div "Select an option" at bounding box center [166, 113] width 143 height 11
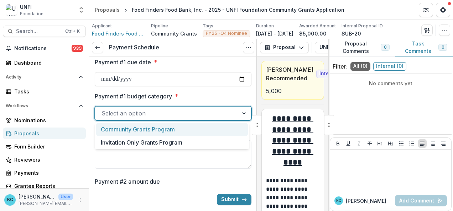
click at [135, 127] on div "Community Grants Program" at bounding box center [172, 129] width 152 height 13
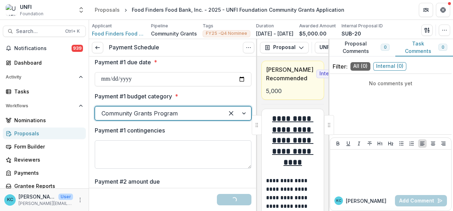
scroll to position [262, 0]
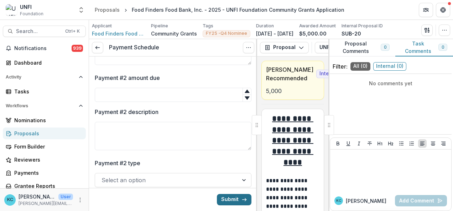
click at [232, 199] on button "Submit" at bounding box center [234, 199] width 35 height 11
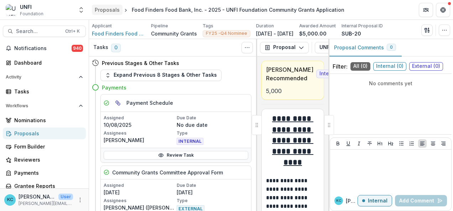
click at [104, 6] on div "Proposals" at bounding box center [107, 9] width 25 height 7
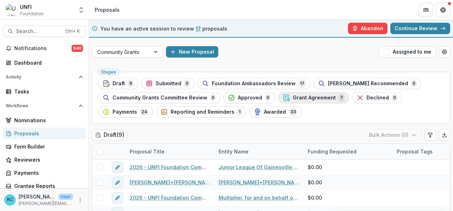
click at [313, 96] on span "Grant Agreement" at bounding box center [314, 98] width 43 height 6
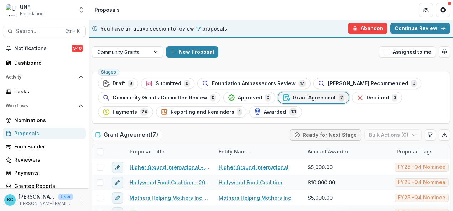
scroll to position [63, 0]
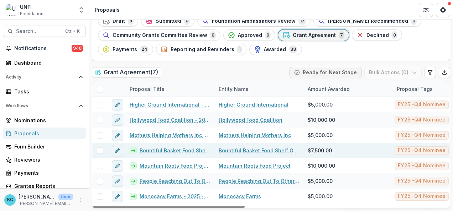
click at [176, 147] on link "Bountiful Basket Food Shelf Of Eastern Carver County - 2025 - UNFI Foundation C…" at bounding box center [175, 150] width 70 height 7
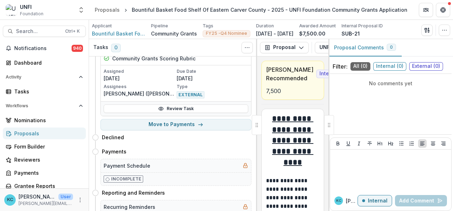
scroll to position [1062, 0]
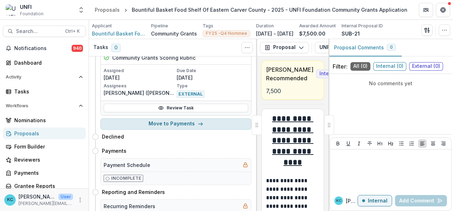
click at [164, 119] on button "Move to Payments" at bounding box center [175, 124] width 151 height 11
select select "********"
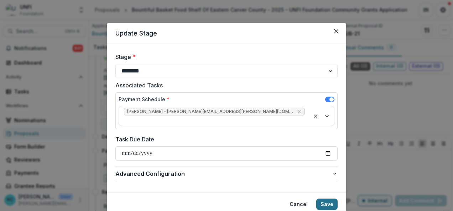
click at [326, 199] on button "Save" at bounding box center [326, 204] width 21 height 11
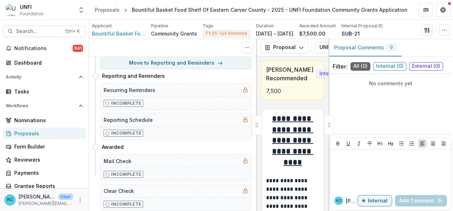
scroll to position [0, 0]
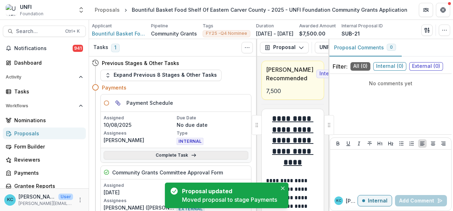
click at [177, 152] on link "Complete Task" at bounding box center [176, 155] width 144 height 9
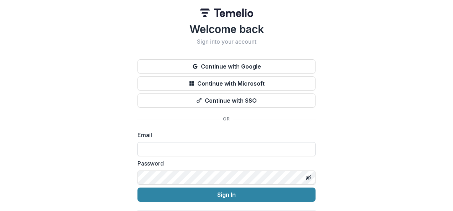
type input "**********"
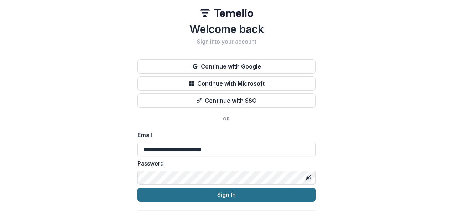
click at [219, 199] on button "Sign In" at bounding box center [226, 195] width 178 height 14
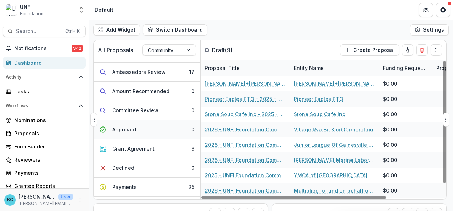
scroll to position [38, 0]
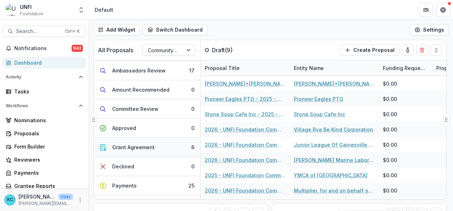
click at [123, 149] on div "Grant Agreement" at bounding box center [133, 147] width 42 height 7
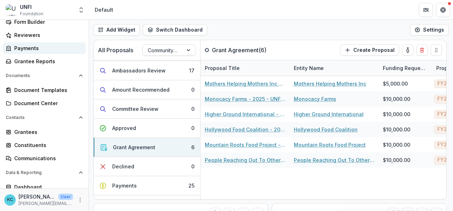
scroll to position [56, 0]
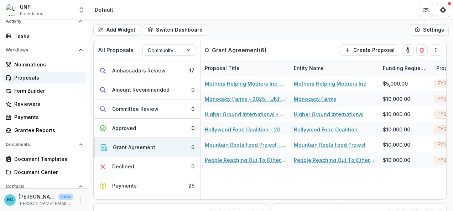
click at [33, 81] on div "Proposals" at bounding box center [47, 77] width 66 height 7
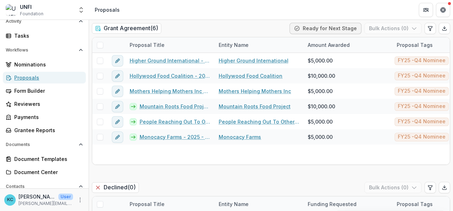
scroll to position [1056, 0]
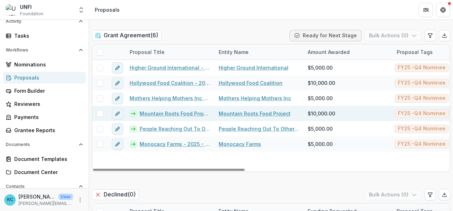
click at [172, 114] on link "Mountain Roots Food Project - 2025 - UNFI Foundation Community Grants Applicati…" at bounding box center [175, 113] width 70 height 7
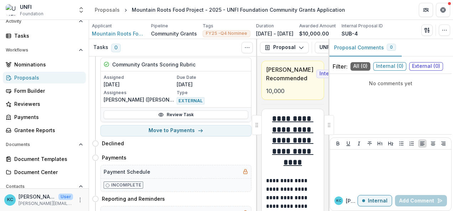
scroll to position [1052, 0]
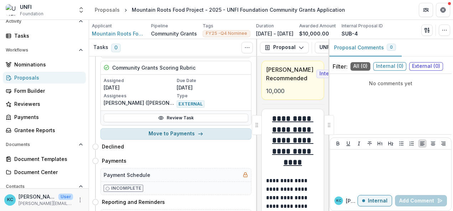
click at [172, 128] on button "Move to Payments" at bounding box center [175, 133] width 151 height 11
select select "********"
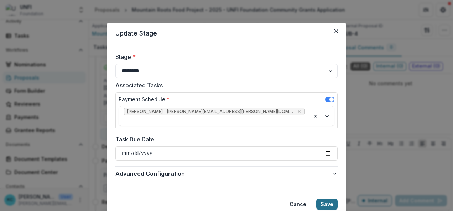
click at [330, 199] on button "Save" at bounding box center [326, 204] width 21 height 11
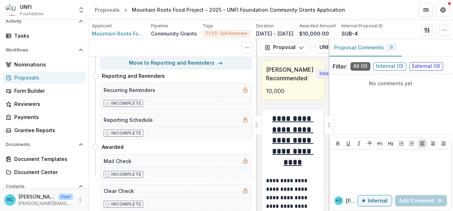
scroll to position [0, 0]
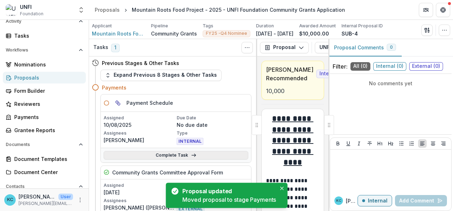
click at [158, 151] on link "Complete Task" at bounding box center [176, 155] width 144 height 9
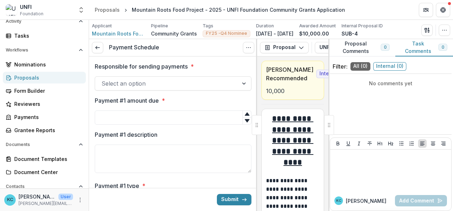
click at [155, 83] on div at bounding box center [166, 84] width 130 height 10
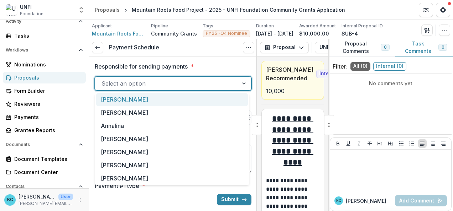
click at [137, 99] on div "[PERSON_NAME]" at bounding box center [172, 99] width 152 height 13
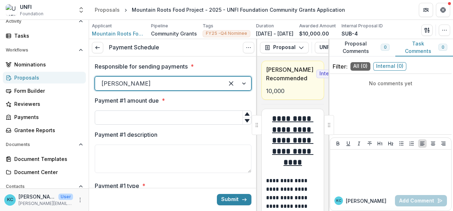
click at [131, 112] on input "Payment #1 amount due *" at bounding box center [173, 118] width 157 height 14
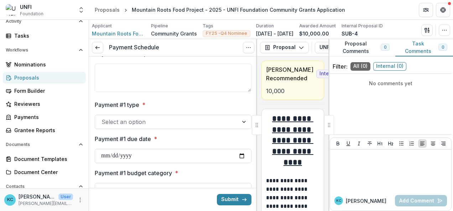
scroll to position [82, 0]
type input "*****"
click at [133, 118] on div at bounding box center [166, 121] width 130 height 10
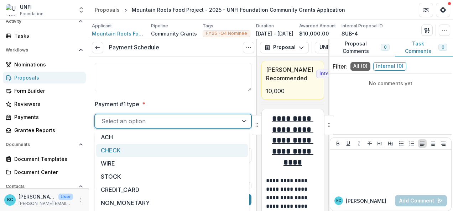
click at [115, 151] on div "CHECK" at bounding box center [172, 150] width 152 height 13
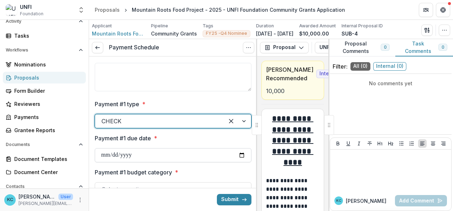
click at [110, 154] on input "Payment #1 due date *" at bounding box center [173, 155] width 157 height 14
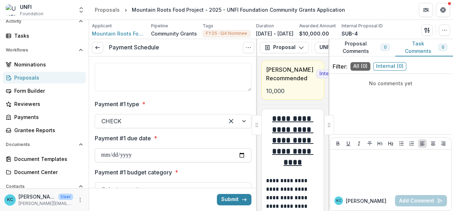
click at [241, 153] on input "Payment #1 due date *" at bounding box center [173, 155] width 157 height 14
type input "**********"
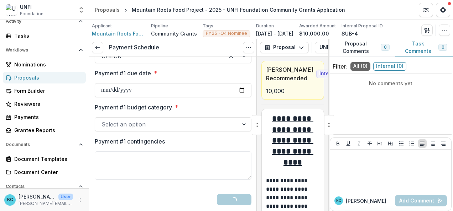
click at [133, 129] on div "Select an option" at bounding box center [166, 124] width 143 height 11
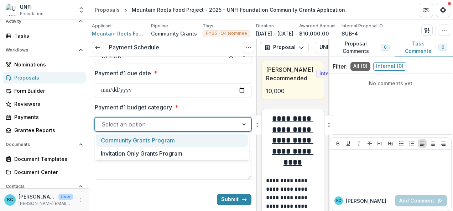
click at [121, 138] on div "Community Grants Program" at bounding box center [172, 140] width 152 height 13
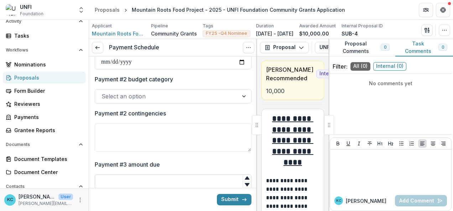
scroll to position [415, 0]
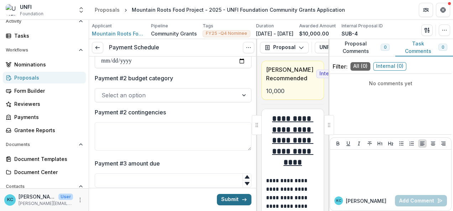
click at [231, 200] on button "Submit" at bounding box center [234, 199] width 35 height 11
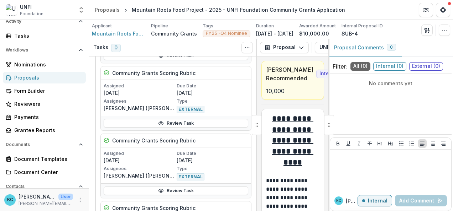
scroll to position [168, 0]
click at [33, 76] on div "Proposals" at bounding box center [47, 77] width 66 height 7
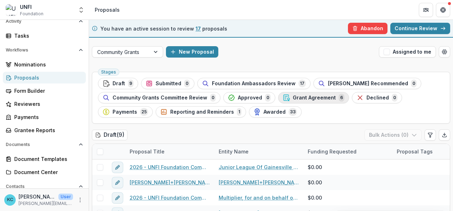
click at [314, 100] on span "Grant Agreement" at bounding box center [314, 98] width 43 height 6
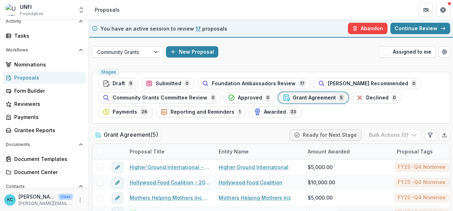
scroll to position [63, 0]
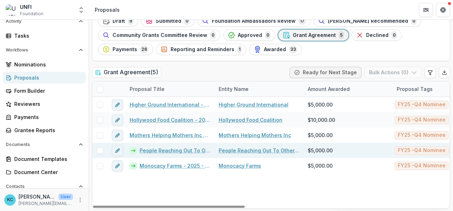
click at [181, 147] on link "People Reaching Out To Other People Inc Prop - 2025 - UNFI Foundation Community…" at bounding box center [175, 150] width 70 height 7
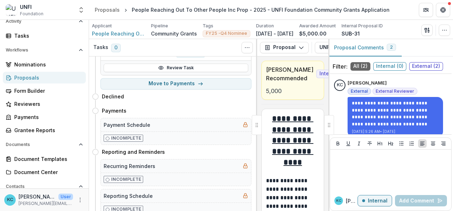
scroll to position [811, 0]
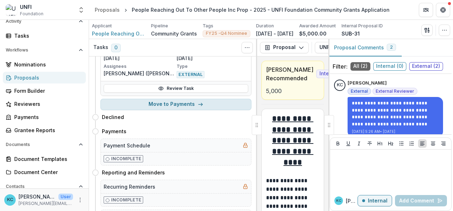
click at [168, 101] on button "Move to Payments" at bounding box center [175, 104] width 151 height 11
select select "********"
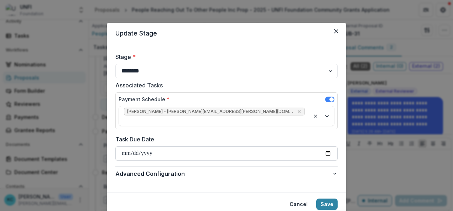
click at [139, 147] on input "Task Due Date" at bounding box center [226, 154] width 222 height 14
click at [321, 199] on button "Save" at bounding box center [326, 204] width 21 height 11
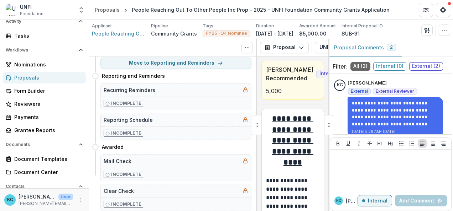
scroll to position [0, 0]
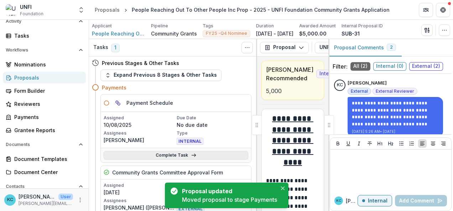
click at [164, 153] on link "Complete Task" at bounding box center [176, 155] width 144 height 9
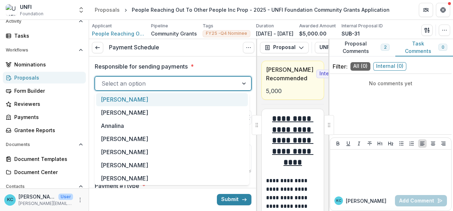
click at [132, 82] on div at bounding box center [166, 84] width 130 height 10
click at [125, 98] on div "[PERSON_NAME]" at bounding box center [172, 99] width 152 height 13
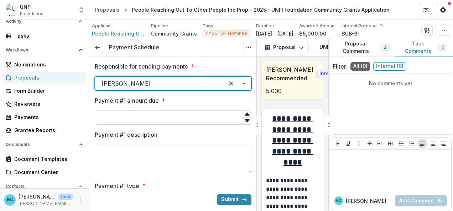
click at [132, 116] on input "Payment #1 amount due *" at bounding box center [173, 118] width 157 height 14
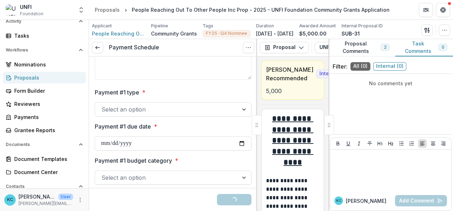
scroll to position [94, 0]
type input "****"
click at [127, 112] on div at bounding box center [166, 109] width 130 height 10
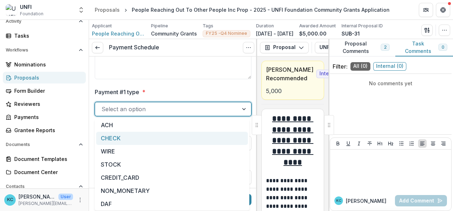
click at [115, 136] on div "CHECK" at bounding box center [172, 138] width 152 height 13
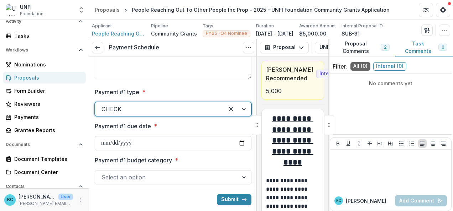
click at [109, 137] on input "Payment #1 due date *" at bounding box center [173, 143] width 157 height 14
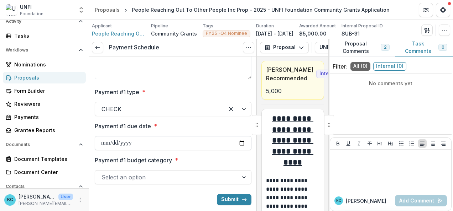
click at [238, 142] on input "Payment #1 due date *" at bounding box center [173, 143] width 157 height 14
type input "**********"
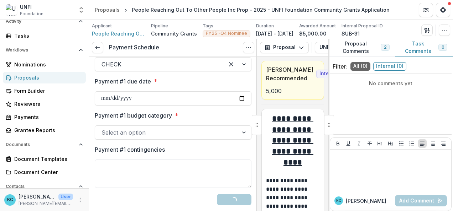
click at [144, 134] on div at bounding box center [166, 133] width 130 height 10
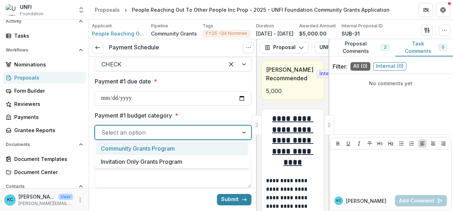
click at [127, 149] on div "Community Grants Program" at bounding box center [172, 148] width 152 height 13
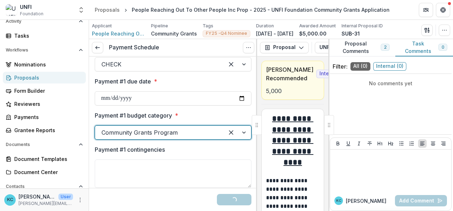
scroll to position [263, 0]
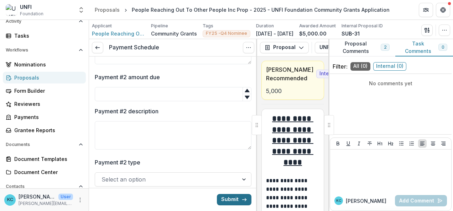
click at [227, 200] on button "Submit" at bounding box center [234, 199] width 35 height 11
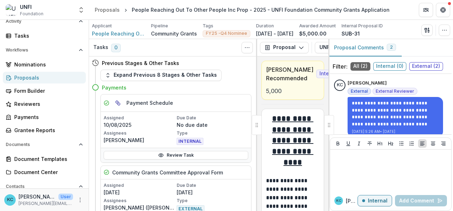
click at [37, 77] on div "Proposals" at bounding box center [47, 77] width 66 height 7
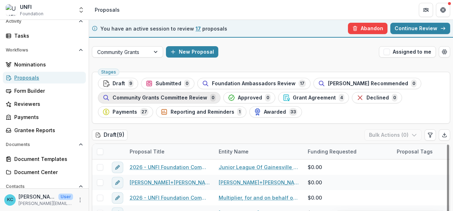
scroll to position [51, 0]
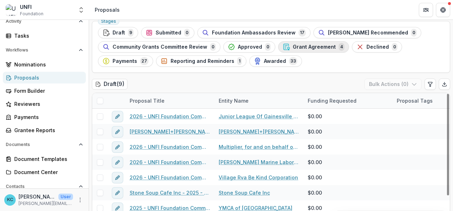
click at [283, 49] on icon "button" at bounding box center [286, 46] width 7 height 7
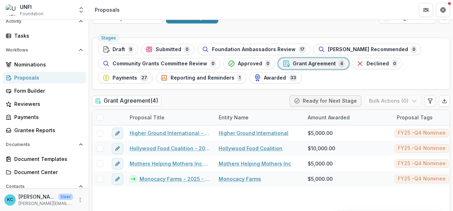
scroll to position [51, 0]
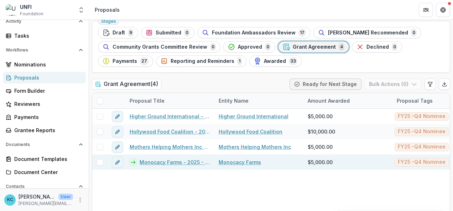
click at [170, 163] on link "Monocacy Farms - 2025 - UNFI Foundation Community Grants Application" at bounding box center [175, 162] width 70 height 7
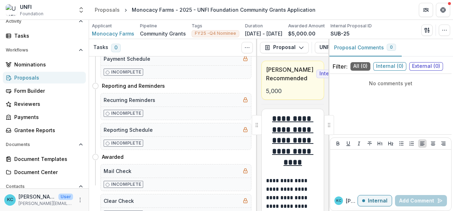
scroll to position [956, 0]
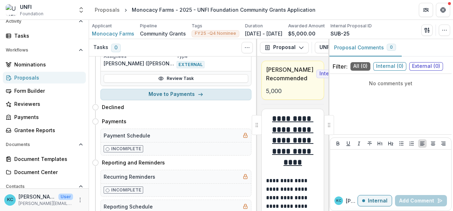
click at [162, 89] on button "Move to Payments" at bounding box center [175, 94] width 151 height 11
select select "********"
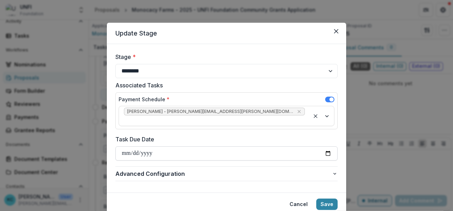
click at [150, 147] on input "Task Due Date" at bounding box center [226, 154] width 222 height 14
click at [327, 199] on button "Save" at bounding box center [326, 204] width 21 height 11
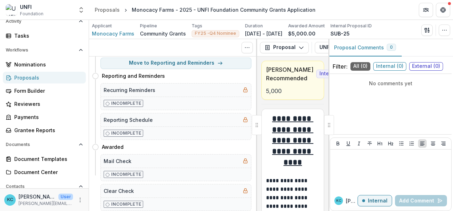
scroll to position [0, 0]
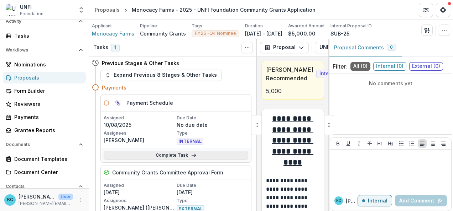
click at [178, 156] on link "Complete Task" at bounding box center [176, 155] width 144 height 9
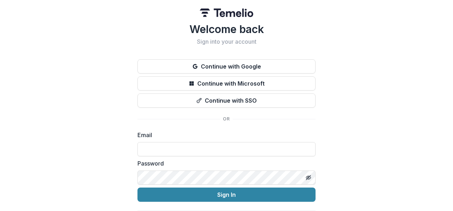
type input "**********"
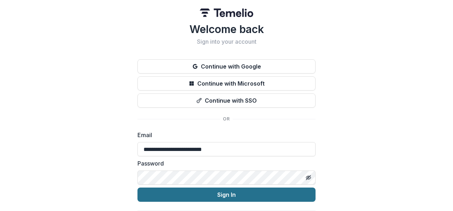
click at [219, 196] on button "Sign In" at bounding box center [226, 195] width 178 height 14
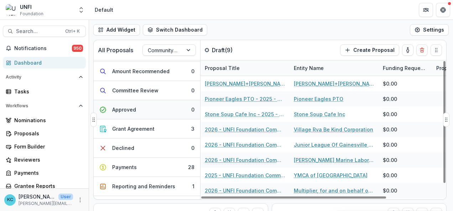
scroll to position [57, 0]
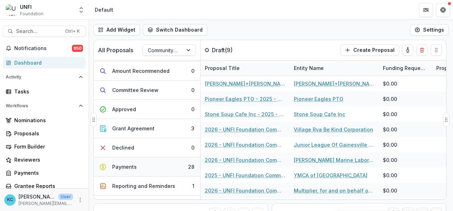
click at [127, 161] on button "Payments 28" at bounding box center [147, 167] width 106 height 19
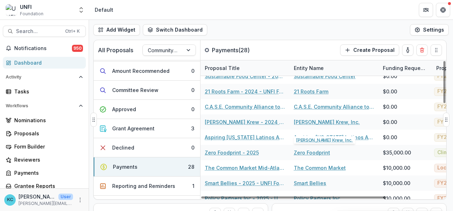
scroll to position [64, 0]
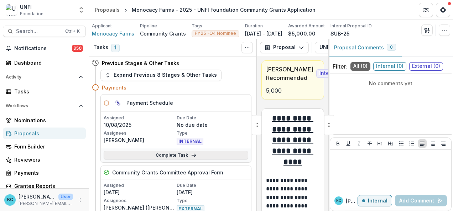
click at [173, 156] on link "Complete Task" at bounding box center [176, 155] width 144 height 9
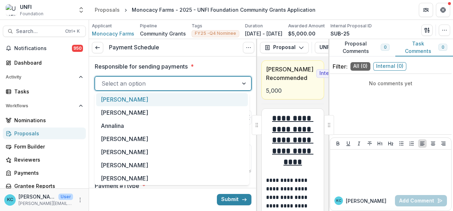
click at [138, 85] on div at bounding box center [166, 84] width 130 height 10
click at [133, 99] on div "[PERSON_NAME]" at bounding box center [172, 99] width 152 height 13
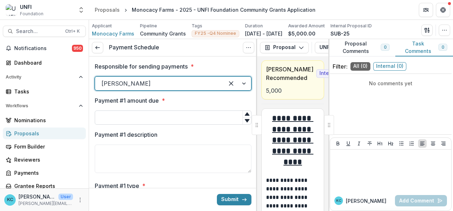
click at [127, 113] on input "Payment #1 amount due *" at bounding box center [173, 118] width 157 height 14
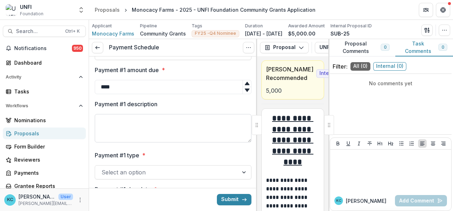
scroll to position [33, 0]
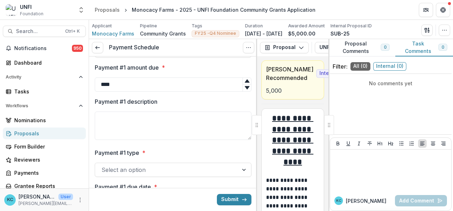
type input "****"
click at [132, 167] on div at bounding box center [166, 170] width 130 height 10
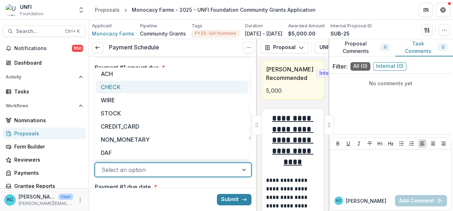
click at [114, 88] on div "CHECK" at bounding box center [172, 87] width 152 height 13
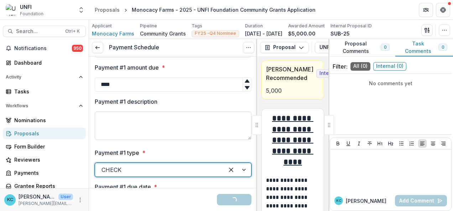
scroll to position [116, 0]
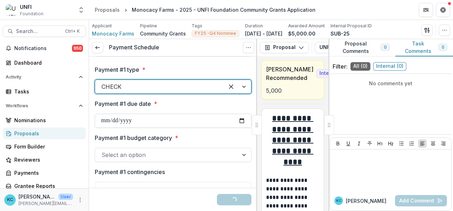
click at [130, 125] on input "Payment #1 due date *" at bounding box center [173, 121] width 157 height 14
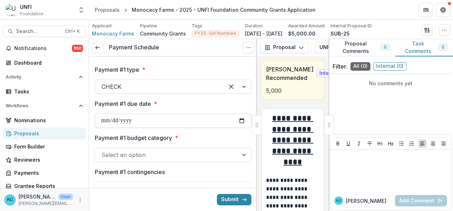
click at [241, 122] on input "Payment #1 due date *" at bounding box center [173, 121] width 157 height 14
type input "**********"
click at [192, 159] on div at bounding box center [166, 155] width 130 height 10
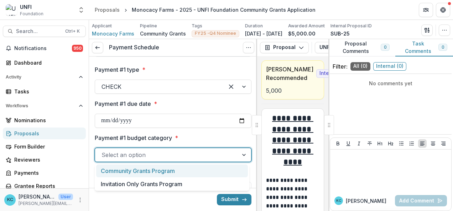
click at [159, 172] on div "Community Grants Program" at bounding box center [172, 171] width 152 height 13
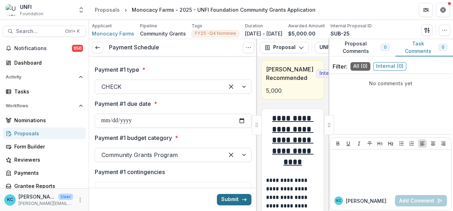
click at [226, 202] on button "Submit" at bounding box center [234, 199] width 35 height 11
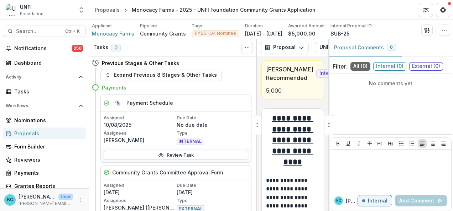
click at [28, 133] on div "Proposals" at bounding box center [47, 133] width 66 height 7
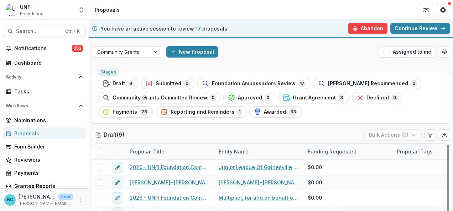
scroll to position [26, 0]
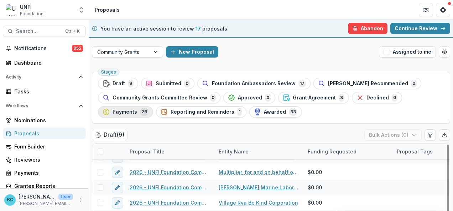
click at [131, 110] on span "Payments" at bounding box center [124, 112] width 25 height 6
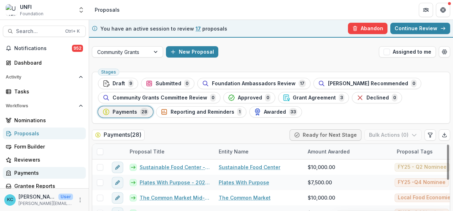
click at [33, 169] on div "Payments" at bounding box center [47, 172] width 66 height 7
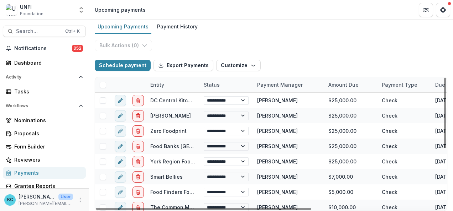
click at [104, 86] on span at bounding box center [103, 85] width 6 height 6
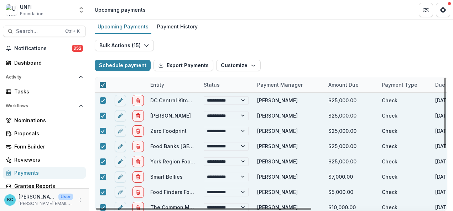
click at [104, 86] on div at bounding box center [103, 85] width 4 height 6
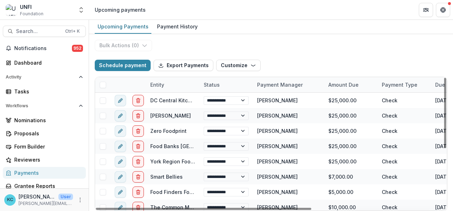
click at [104, 86] on span at bounding box center [103, 85] width 6 height 6
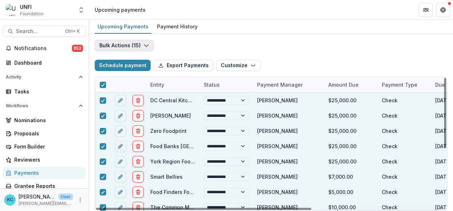
click at [143, 47] on icon "button" at bounding box center [146, 46] width 6 height 6
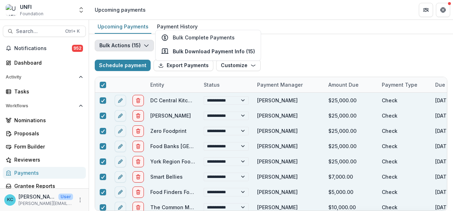
click at [332, 30] on div "Upcoming Payments Payment History" at bounding box center [271, 27] width 364 height 14
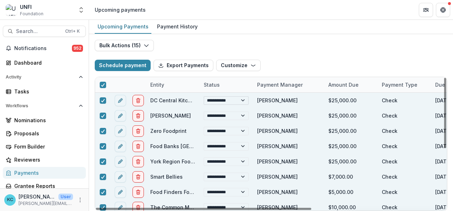
click at [246, 98] on select "**********" at bounding box center [226, 100] width 45 height 9
click at [274, 47] on div "**********" at bounding box center [271, 122] width 364 height 177
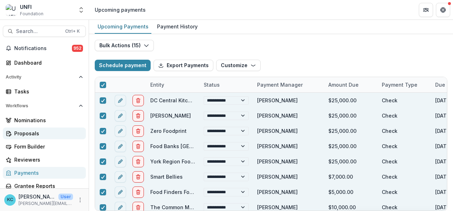
click at [28, 134] on div "Proposals" at bounding box center [47, 133] width 66 height 7
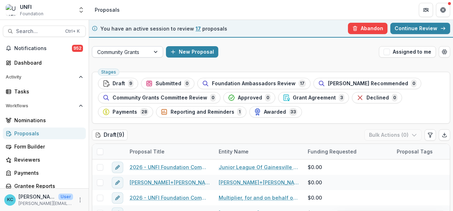
click at [157, 53] on div at bounding box center [156, 52] width 13 height 11
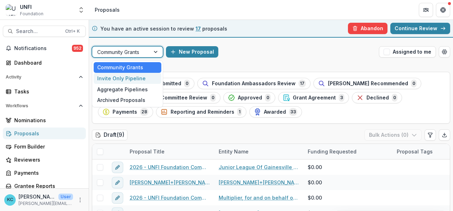
click at [126, 76] on div "Invite Only Pipeline" at bounding box center [128, 78] width 68 height 11
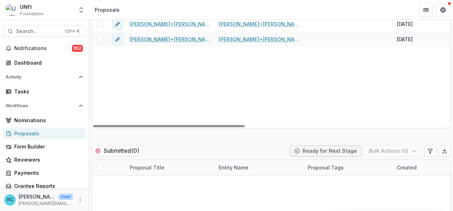
scroll to position [41, 0]
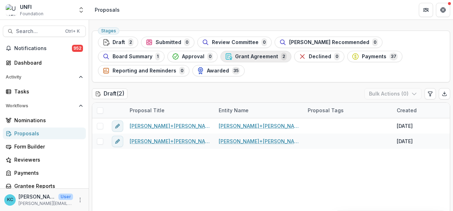
click at [235, 57] on span "Grant Agreement" at bounding box center [256, 57] width 43 height 6
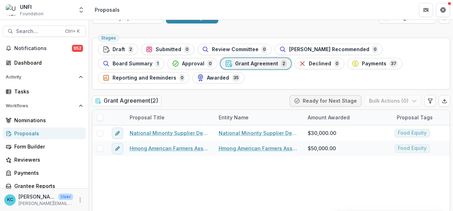
scroll to position [41, 0]
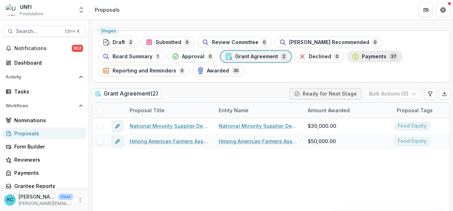
click at [362, 57] on span "Payments" at bounding box center [374, 57] width 25 height 6
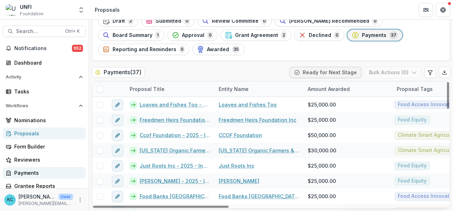
click at [31, 171] on div "Payments" at bounding box center [47, 172] width 66 height 7
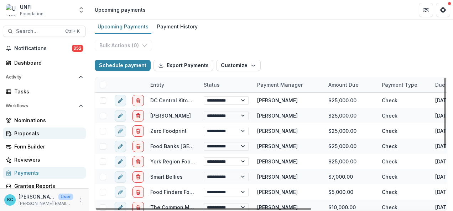
click at [27, 133] on div "Proposals" at bounding box center [47, 133] width 66 height 7
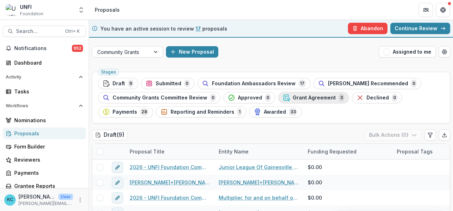
click at [295, 97] on span "Grant Agreement" at bounding box center [314, 98] width 43 height 6
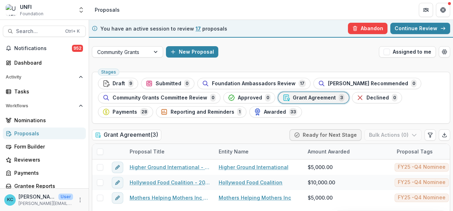
scroll to position [63, 0]
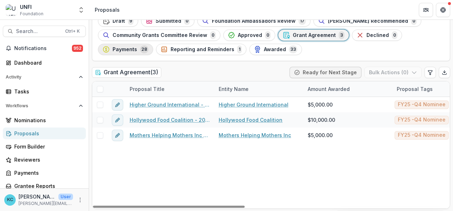
click at [135, 51] on span "Payments" at bounding box center [124, 50] width 25 height 6
